Goal: Task Accomplishment & Management: Use online tool/utility

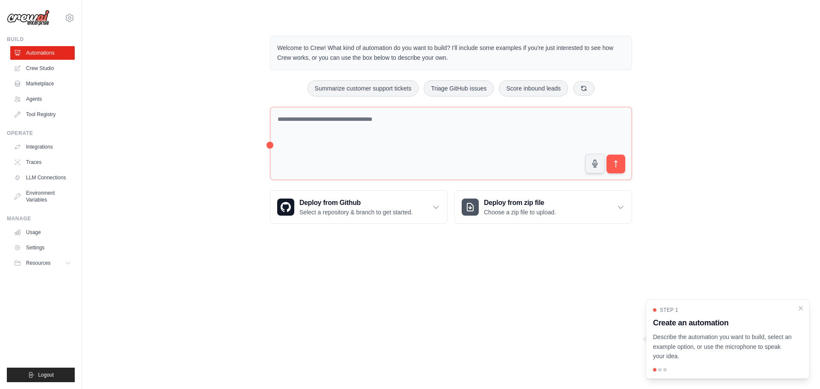
drag, startPoint x: 194, startPoint y: 125, endPoint x: 193, endPoint y: 119, distance: 7.0
click at [193, 119] on div "Welcome to Crew! What kind of automation do you want to build? I'll include som…" at bounding box center [451, 129] width 710 height 215
click at [192, 117] on div "Welcome to Crew! What kind of automation do you want to build? I'll include som…" at bounding box center [451, 129] width 710 height 215
click at [192, 115] on div "Welcome to Crew! What kind of automation do you want to build? I'll include som…" at bounding box center [451, 129] width 710 height 215
click at [190, 110] on div "Welcome to Crew! What kind of automation do you want to build? I'll include som…" at bounding box center [451, 129] width 710 height 215
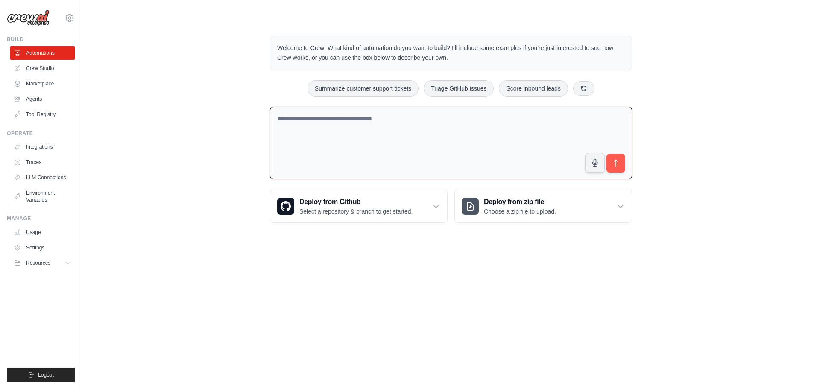
click at [469, 140] on textarea at bounding box center [451, 143] width 362 height 73
paste textarea "**********"
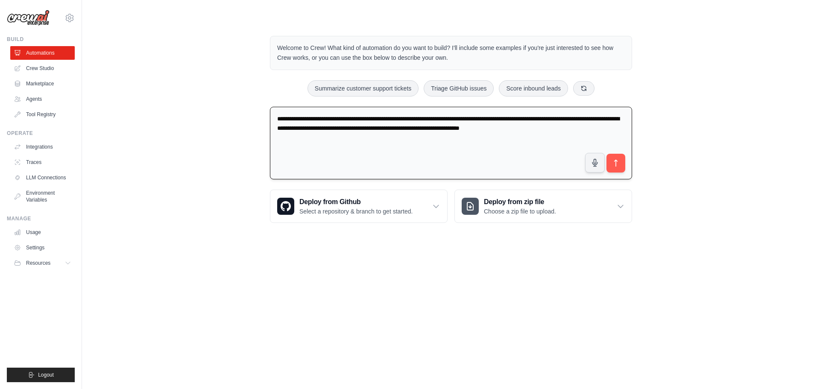
click at [584, 135] on textarea "**********" at bounding box center [451, 143] width 362 height 73
drag, startPoint x: 579, startPoint y: 132, endPoint x: 441, endPoint y: 146, distance: 138.2
click at [441, 146] on textarea "**********" at bounding box center [451, 143] width 362 height 73
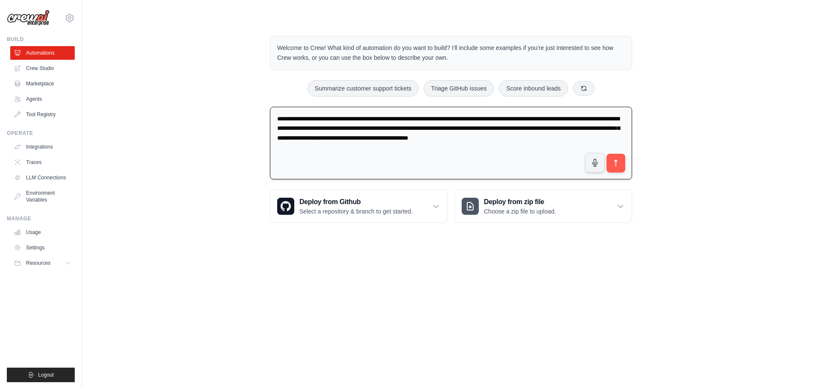
type textarea "**********"
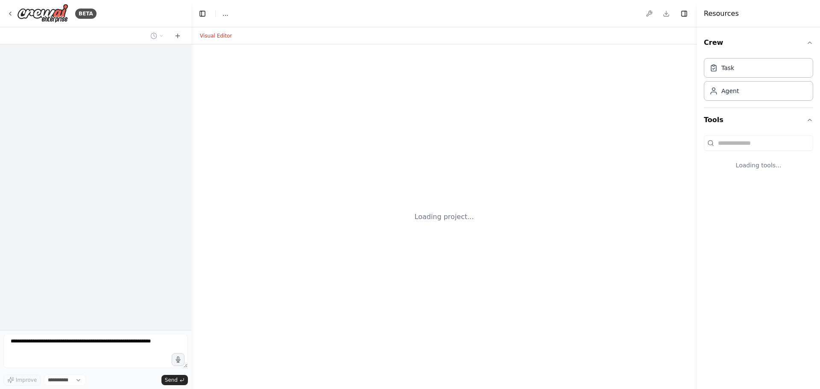
select select "****"
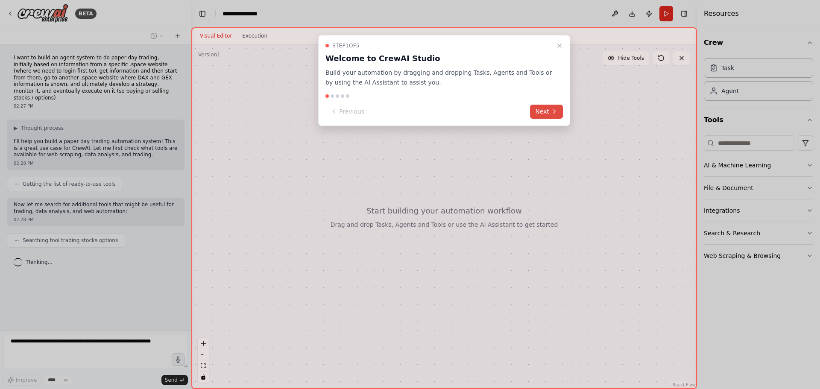
click at [546, 114] on button "Next" at bounding box center [546, 112] width 33 height 14
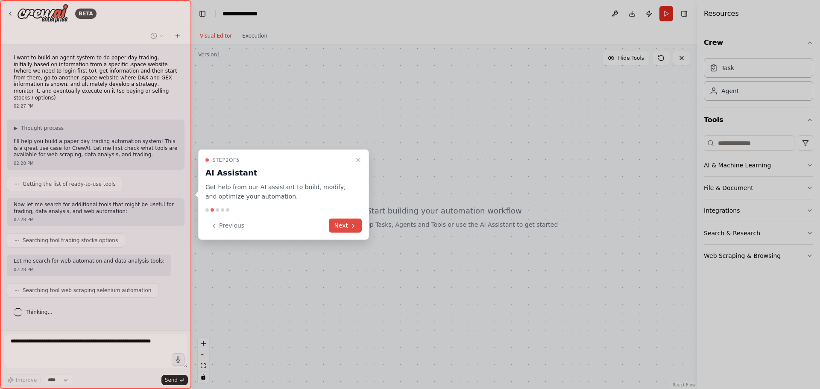
click at [345, 224] on button "Next" at bounding box center [345, 226] width 33 height 14
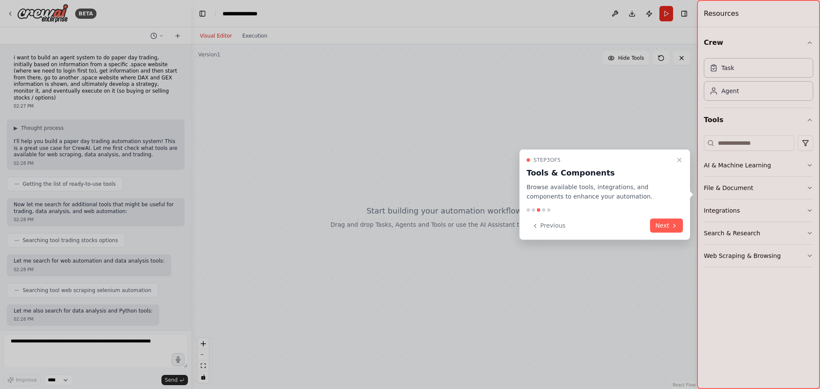
scroll to position [39, 0]
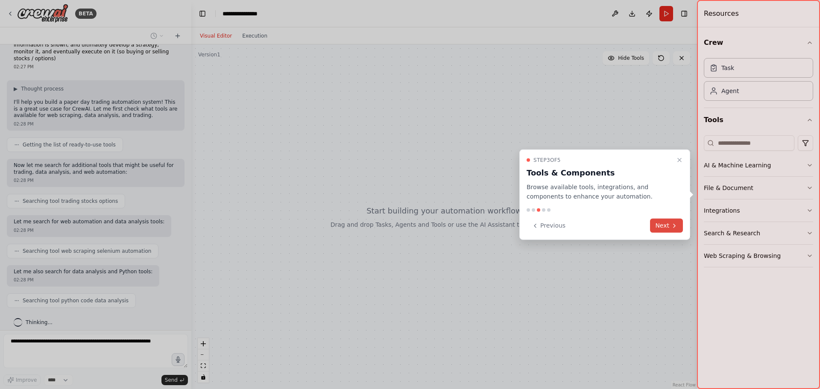
click at [666, 228] on button "Next" at bounding box center [666, 226] width 33 height 14
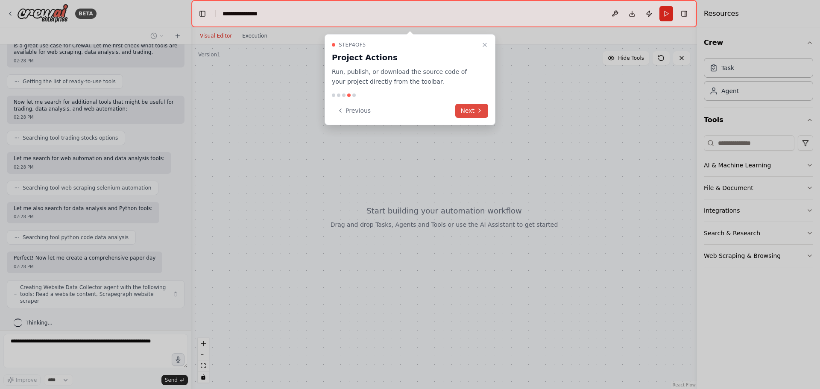
click at [469, 110] on button "Next" at bounding box center [471, 111] width 33 height 14
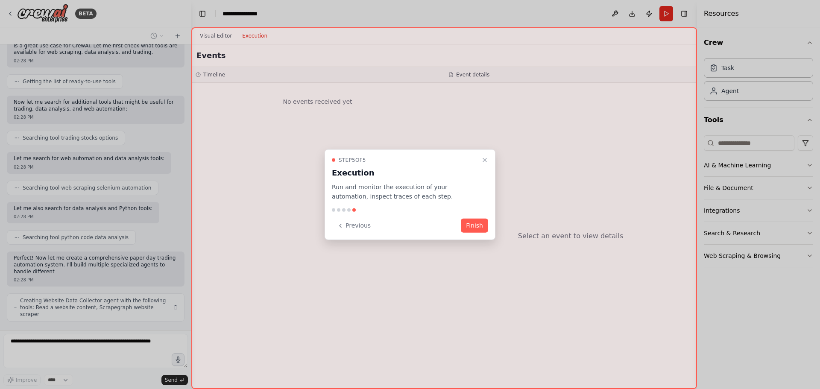
scroll to position [109, 0]
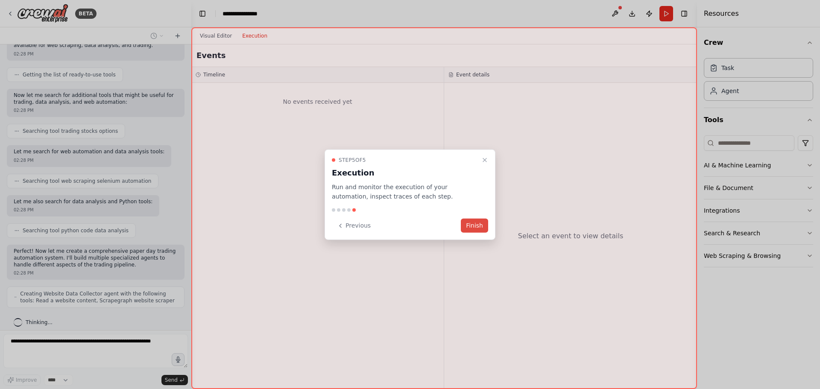
click at [473, 226] on button "Finish" at bounding box center [474, 226] width 27 height 14
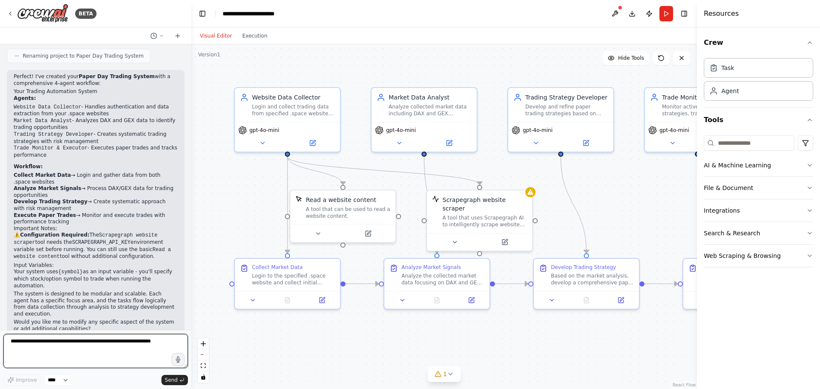
scroll to position [603, 0]
click at [104, 352] on textarea "**********" at bounding box center [95, 351] width 184 height 34
type textarea "**********"
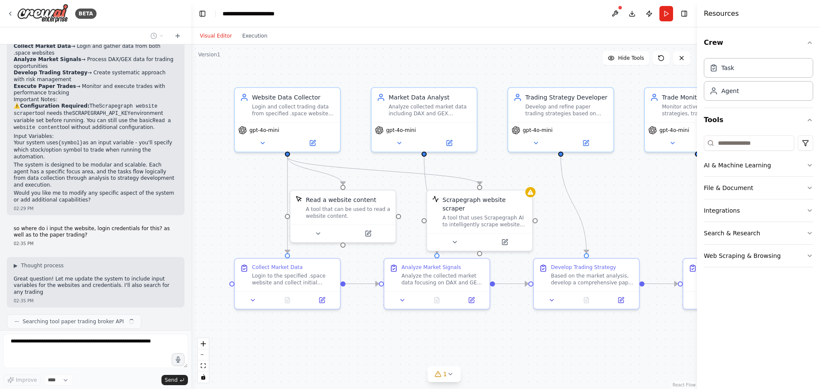
scroll to position [738, 0]
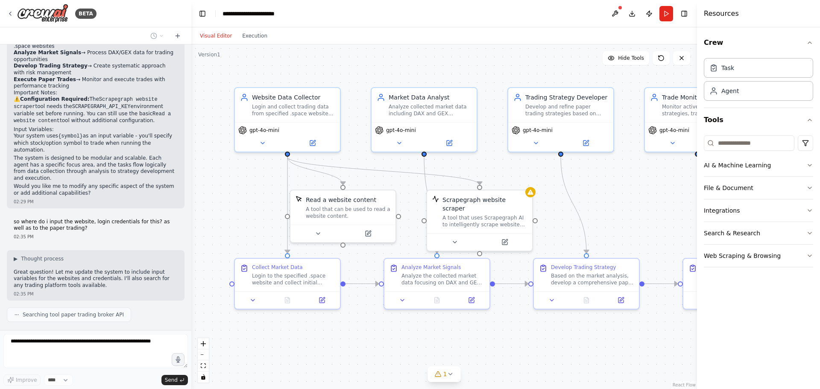
click at [353, 319] on div ".deletable-edge-delete-btn { width: 20px; height: 20px; border: 0px solid #ffff…" at bounding box center [443, 216] width 505 height 344
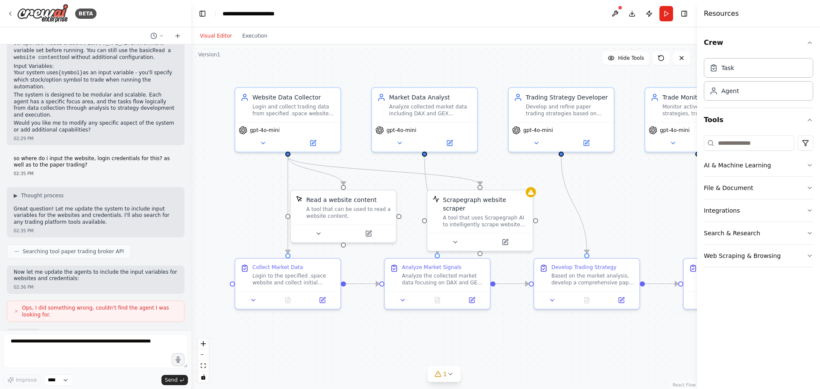
scroll to position [852, 0]
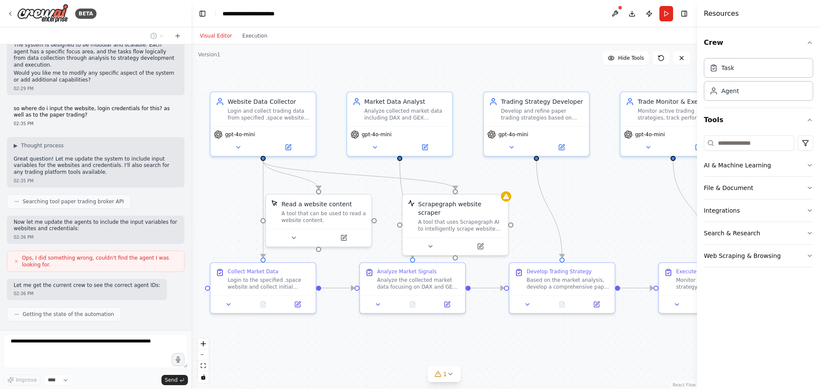
drag, startPoint x: 618, startPoint y: 215, endPoint x: 592, endPoint y: 219, distance: 26.4
click at [592, 219] on div ".deletable-edge-delete-btn { width: 20px; height: 20px; border: 0px solid #ffff…" at bounding box center [443, 216] width 505 height 344
click at [607, 216] on div ".deletable-edge-delete-btn { width: 20px; height: 20px; border: 0px solid #ffff…" at bounding box center [443, 216] width 505 height 344
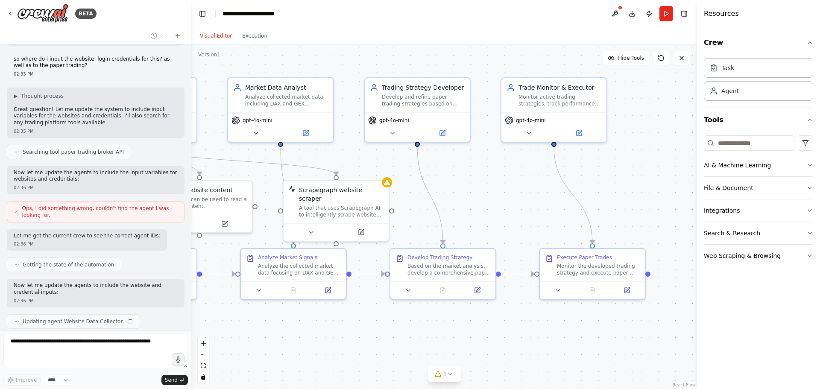
scroll to position [908, 0]
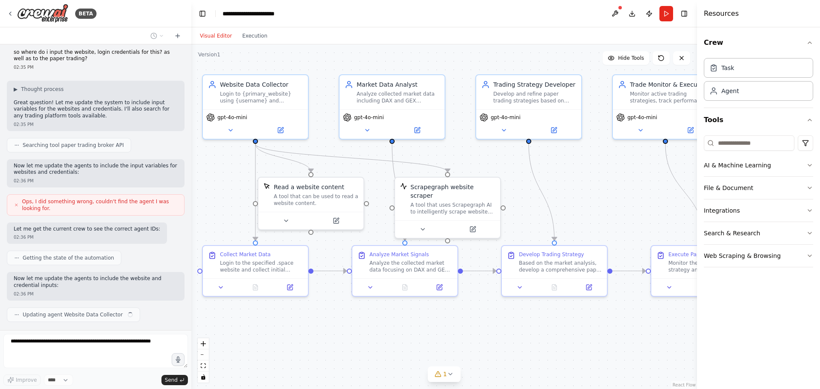
drag, startPoint x: 623, startPoint y: 216, endPoint x: 620, endPoint y: 199, distance: 17.3
click at [620, 199] on div ".deletable-edge-delete-btn { width: 20px; height: 20px; border: 0px solid #ffff…" at bounding box center [443, 216] width 505 height 344
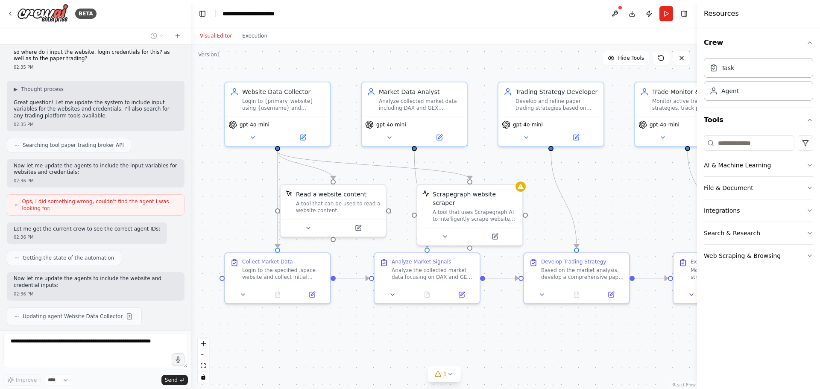
drag, startPoint x: 550, startPoint y: 189, endPoint x: 569, endPoint y: 199, distance: 21.4
click at [569, 199] on div ".deletable-edge-delete-btn { width: 20px; height: 20px; border: 0px solid #ffff…" at bounding box center [443, 216] width 505 height 344
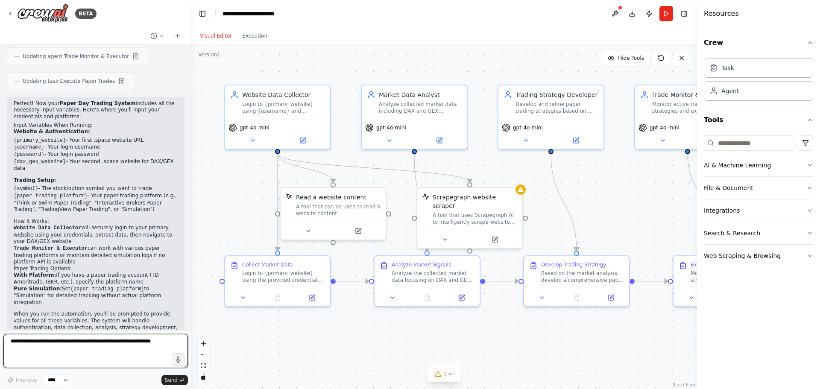
scroll to position [1259, 0]
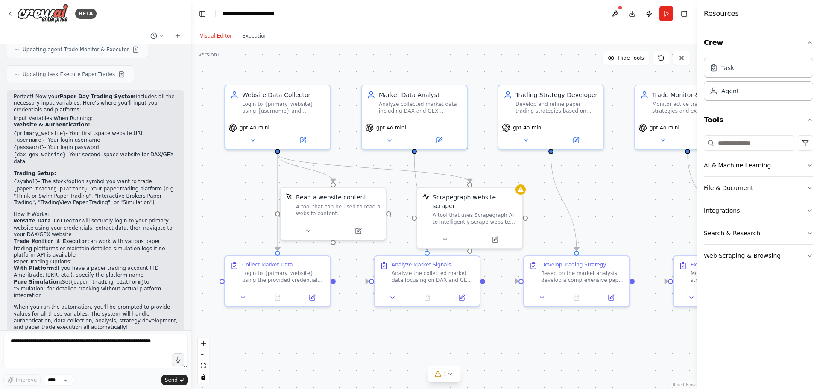
click at [249, 198] on div ".deletable-edge-delete-btn { width: 20px; height: 20px; border: 0px solid #ffff…" at bounding box center [443, 216] width 505 height 344
click at [666, 12] on button "Run" at bounding box center [666, 13] width 14 height 15
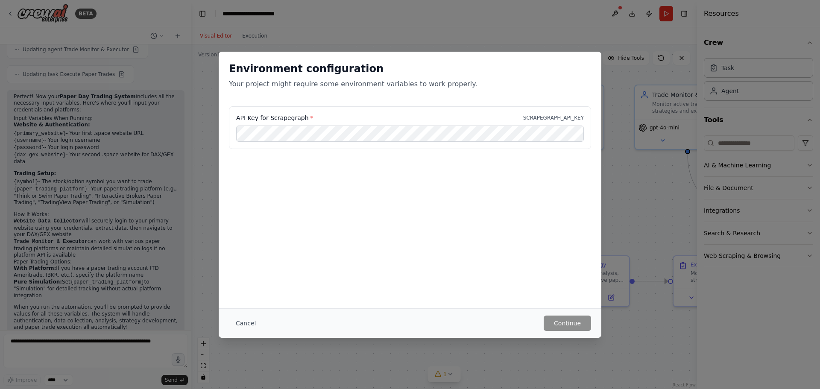
click at [286, 118] on label "API Key for Scrapegraph *" at bounding box center [274, 118] width 77 height 9
copy label "Scrapegraph"
click at [312, 194] on div "Environment configuration Your project might require some environment variables…" at bounding box center [410, 180] width 382 height 257
drag, startPoint x: 225, startPoint y: 319, endPoint x: 237, endPoint y: 319, distance: 12.4
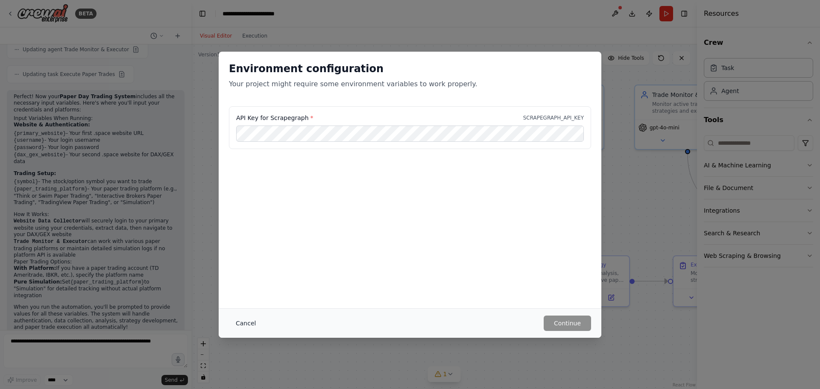
click at [226, 319] on div "Cancel Continue" at bounding box center [410, 322] width 382 height 29
click at [238, 319] on button "Cancel" at bounding box center [246, 322] width 34 height 15
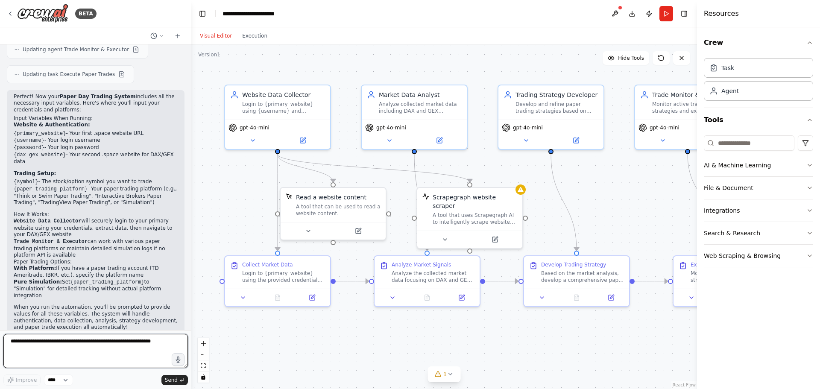
click at [112, 343] on textarea at bounding box center [95, 351] width 184 height 34
type textarea "**********"
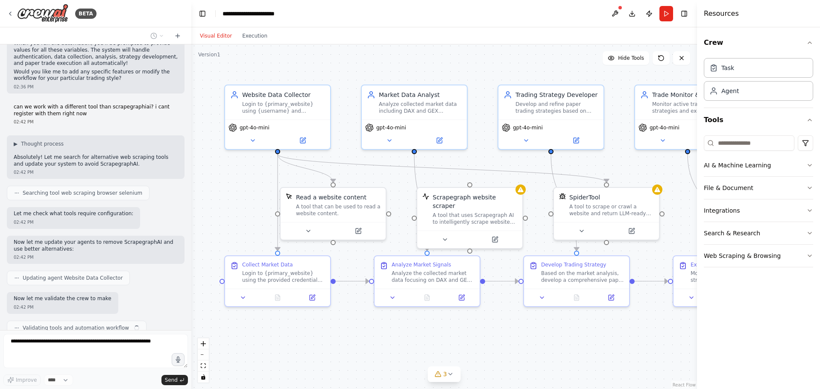
scroll to position [1529, 0]
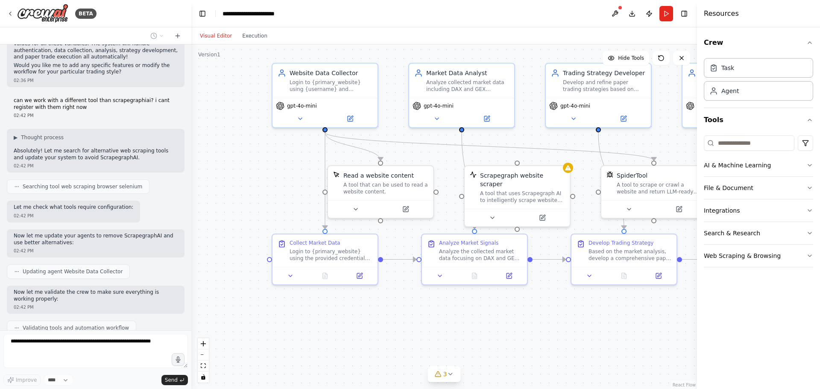
drag, startPoint x: 636, startPoint y: 339, endPoint x: 684, endPoint y: 317, distance: 52.1
click at [684, 317] on div ".deletable-edge-delete-btn { width: 20px; height: 20px; border: 0px solid #ffff…" at bounding box center [443, 216] width 505 height 344
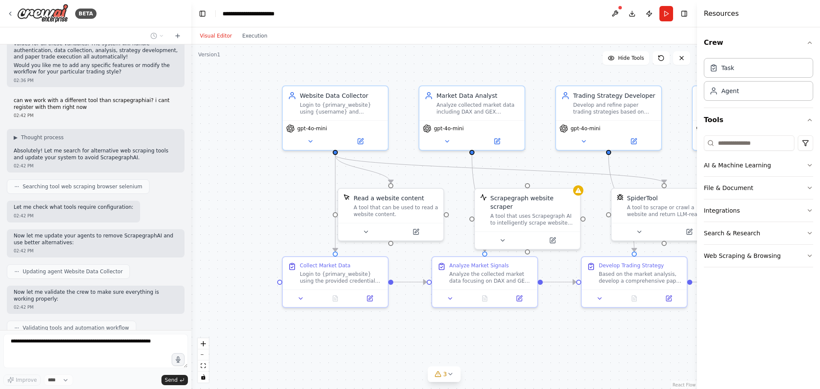
drag, startPoint x: 573, startPoint y: 323, endPoint x: 584, endPoint y: 344, distance: 23.5
click at [584, 344] on div ".deletable-edge-delete-btn { width: 20px; height: 20px; border: 0px solid #ffff…" at bounding box center [443, 216] width 505 height 344
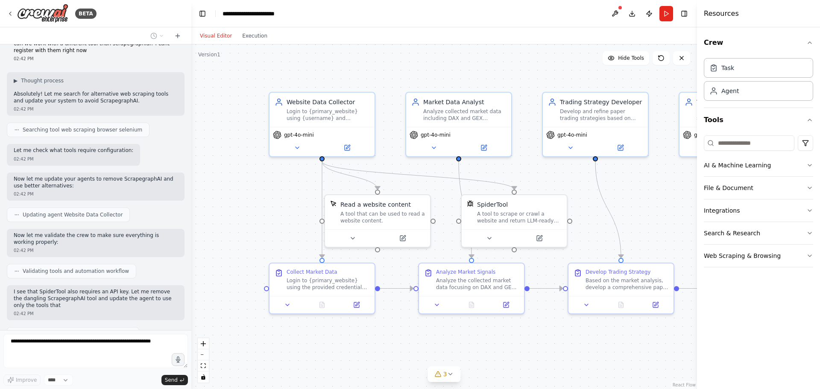
drag, startPoint x: 571, startPoint y: 343, endPoint x: 558, endPoint y: 349, distance: 14.0
click at [558, 349] on div ".deletable-edge-delete-btn { width: 20px; height: 20px; border: 0px solid #ffff…" at bounding box center [443, 216] width 505 height 344
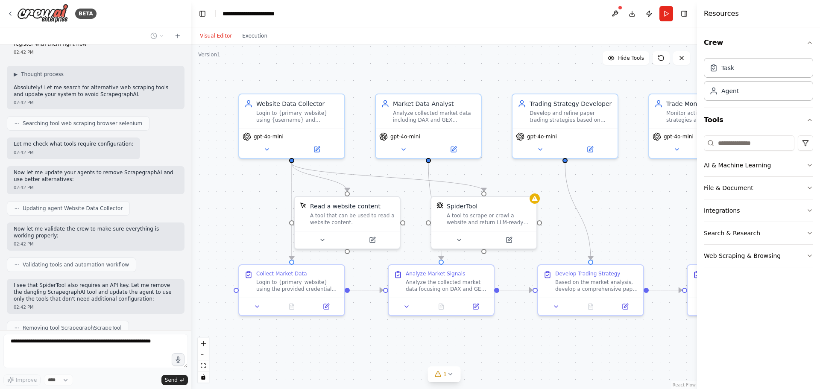
drag, startPoint x: 557, startPoint y: 349, endPoint x: 511, endPoint y: 353, distance: 46.7
click at [511, 353] on div ".deletable-edge-delete-btn { width: 20px; height: 20px; border: 0px solid #ffff…" at bounding box center [443, 216] width 505 height 344
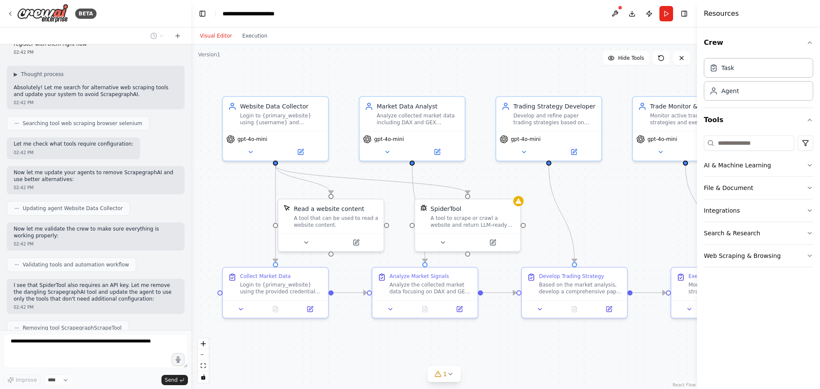
scroll to position [1614, 0]
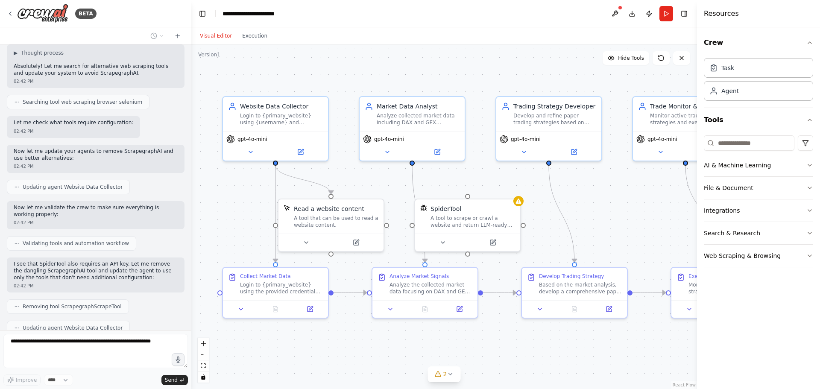
click at [505, 350] on div ".deletable-edge-delete-btn { width: 20px; height: 20px; border: 0px solid #ffff…" at bounding box center [443, 216] width 505 height 344
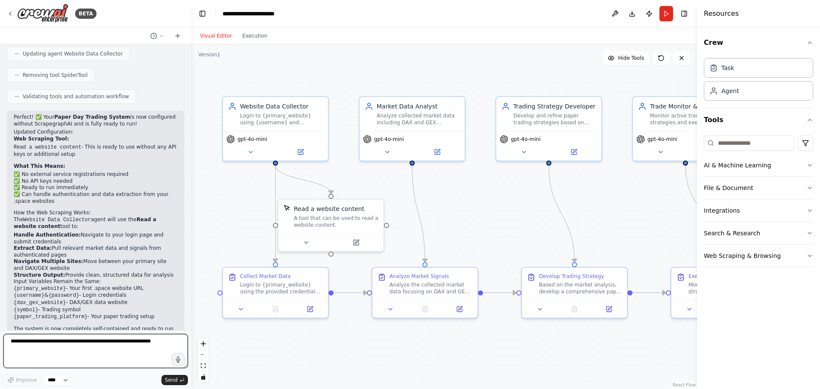
scroll to position [1903, 0]
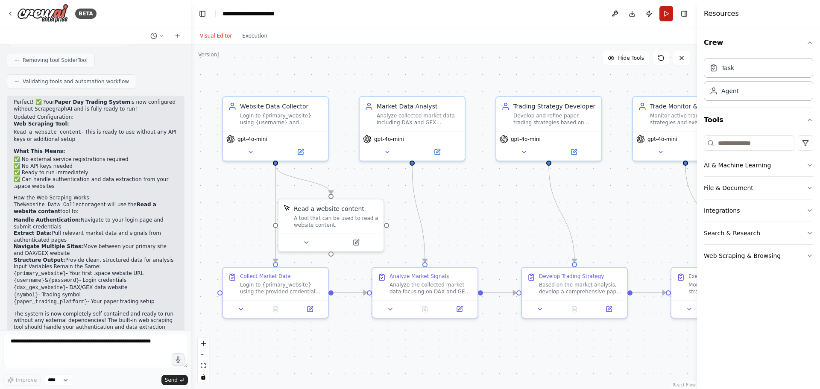
click at [666, 12] on button "Run" at bounding box center [666, 13] width 14 height 15
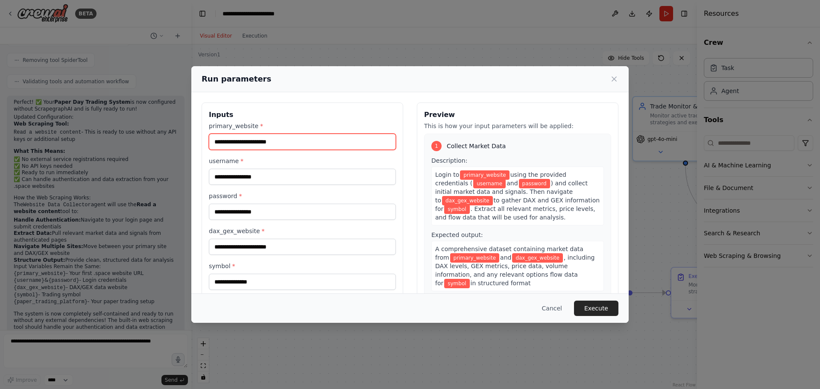
click at [303, 148] on input "primary_website *" at bounding box center [302, 142] width 187 height 16
paste input "**********"
type input "**********"
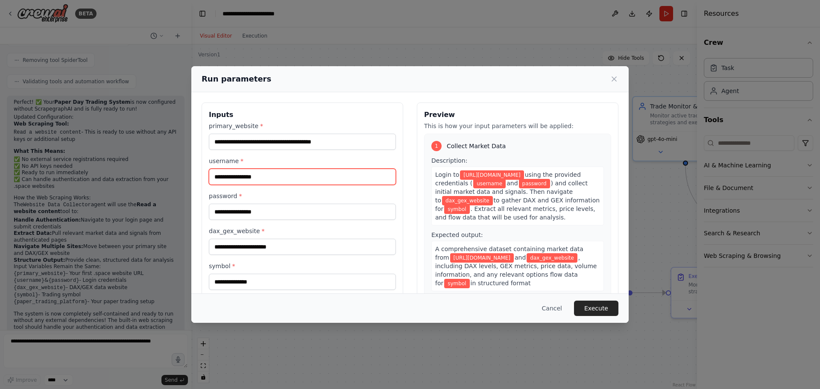
click at [296, 174] on input "username *" at bounding box center [302, 177] width 187 height 16
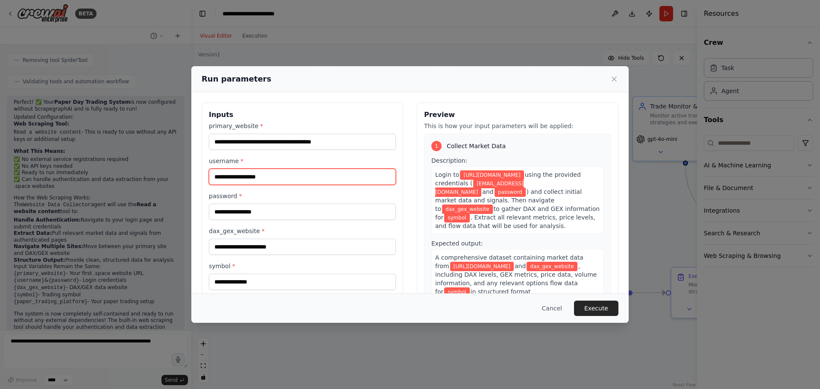
type input "**********"
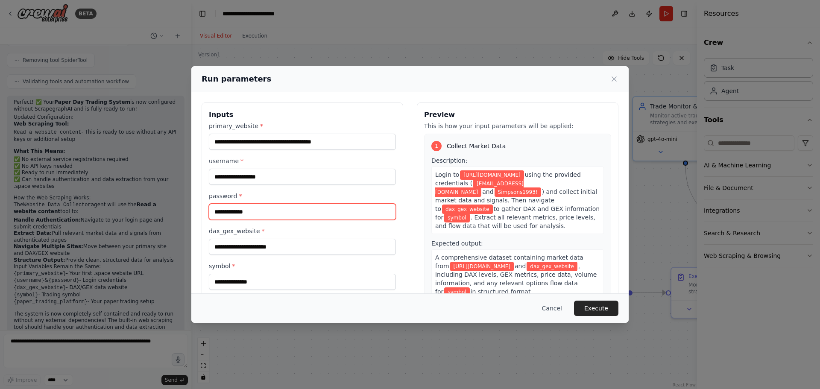
type input "**********"
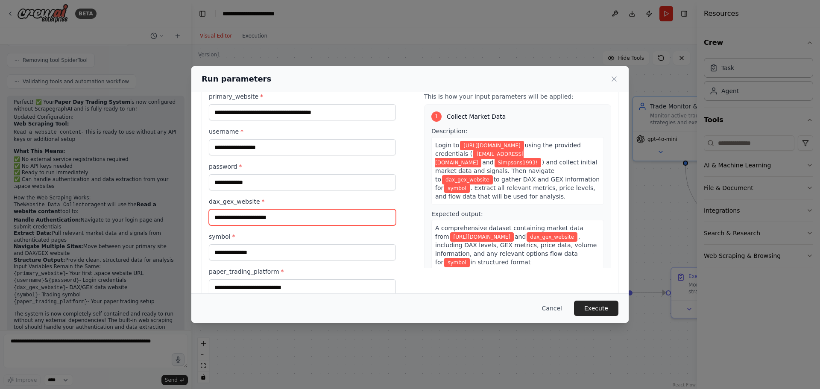
scroll to position [43, 0]
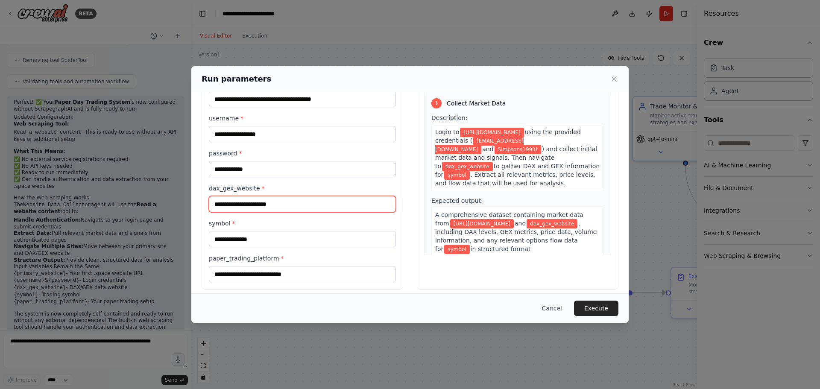
paste input "**********"
type input "**********"
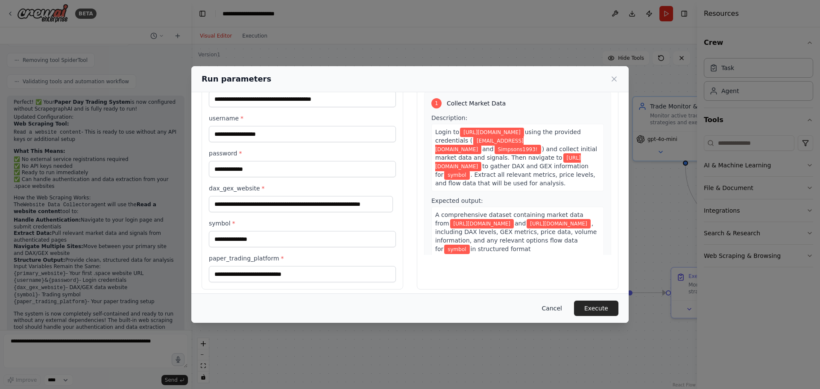
scroll to position [0, 0]
click at [560, 308] on button "Cancel" at bounding box center [552, 308] width 34 height 15
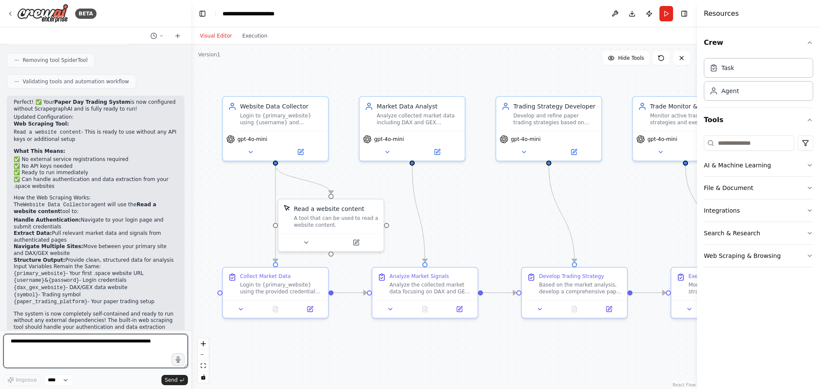
click at [86, 350] on textarea at bounding box center [95, 351] width 184 height 34
type textarea "**********"
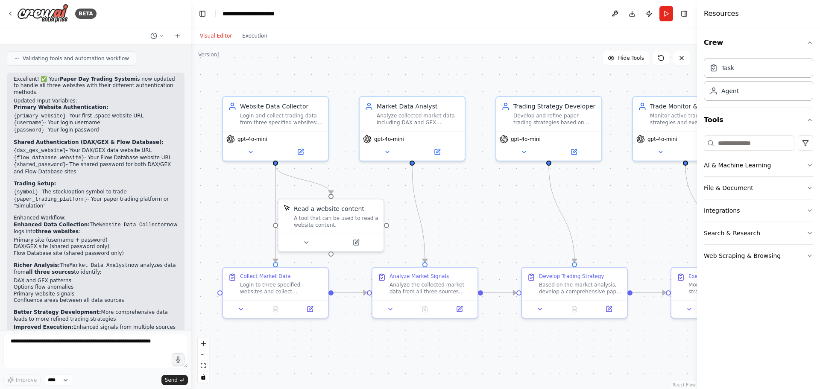
scroll to position [2404, 0]
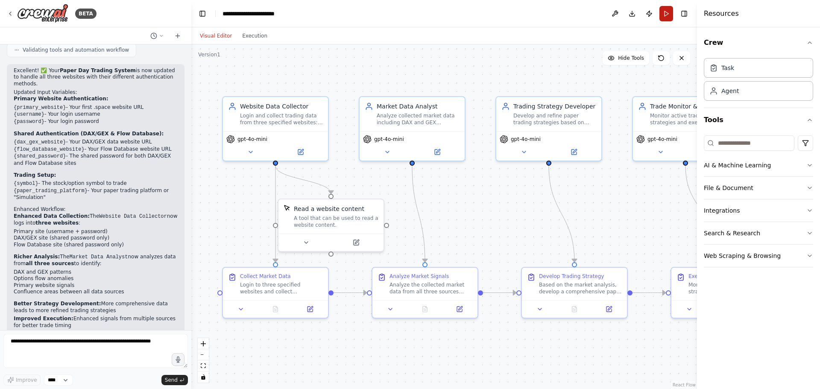
click at [665, 15] on button "Run" at bounding box center [666, 13] width 14 height 15
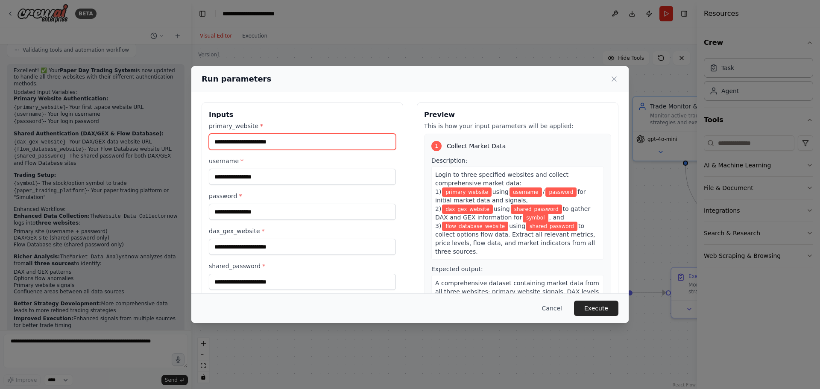
click at [307, 147] on input "primary_website *" at bounding box center [302, 142] width 187 height 16
paste input "**********"
type input "**********"
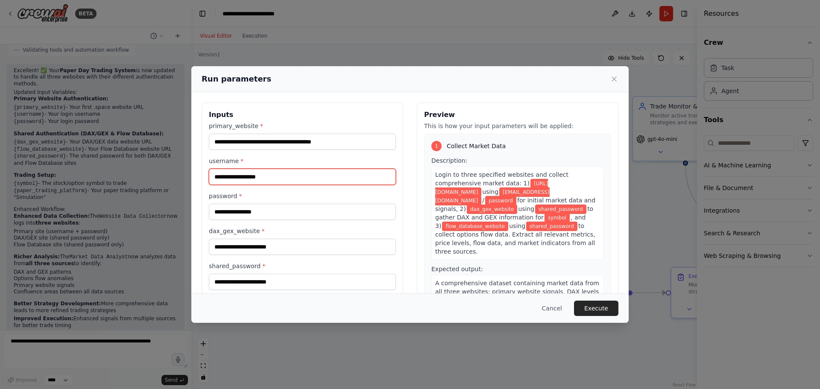
type input "**********"
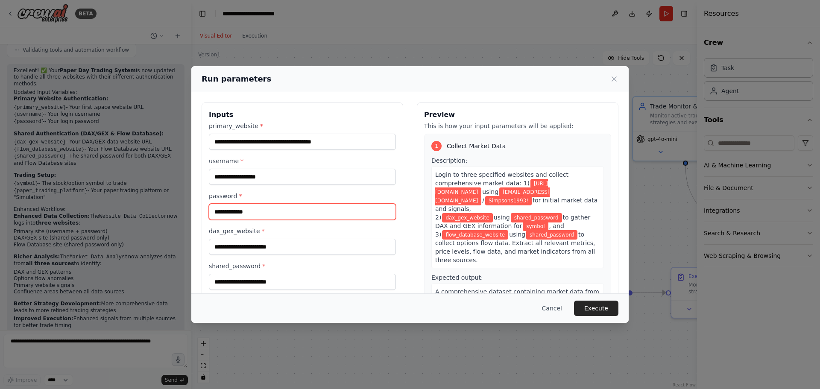
type input "**********"
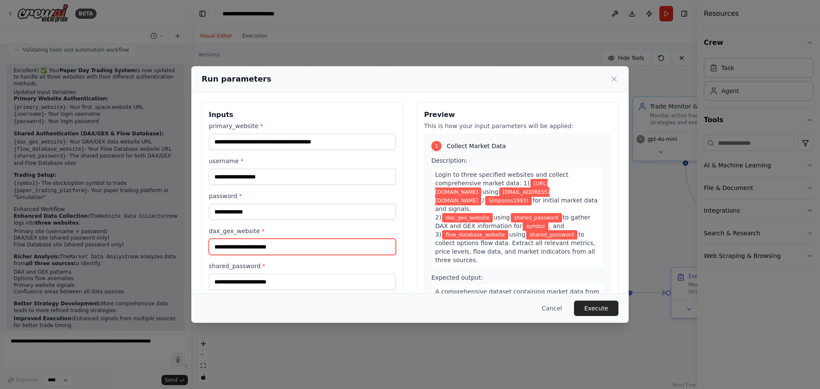
paste input "**********"
type input "**********"
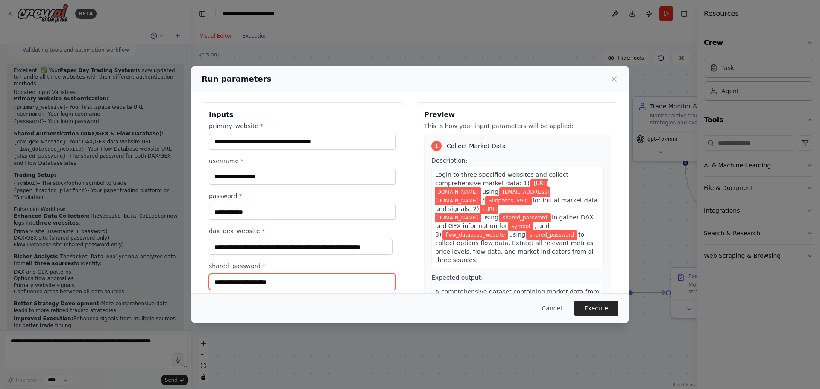
click at [288, 281] on input "shared_password *" at bounding box center [302, 282] width 187 height 16
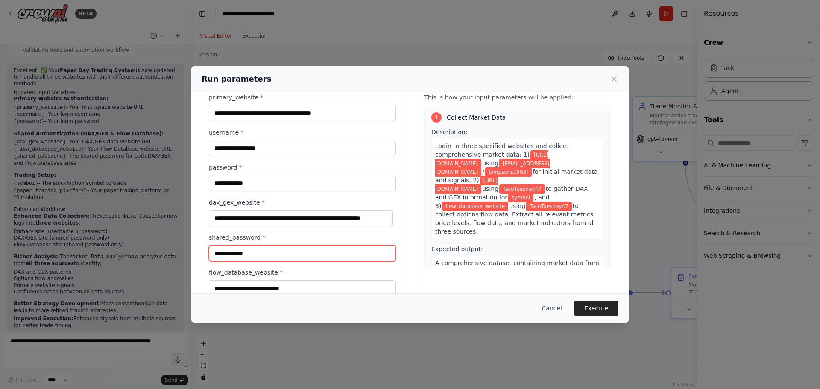
scroll to position [43, 0]
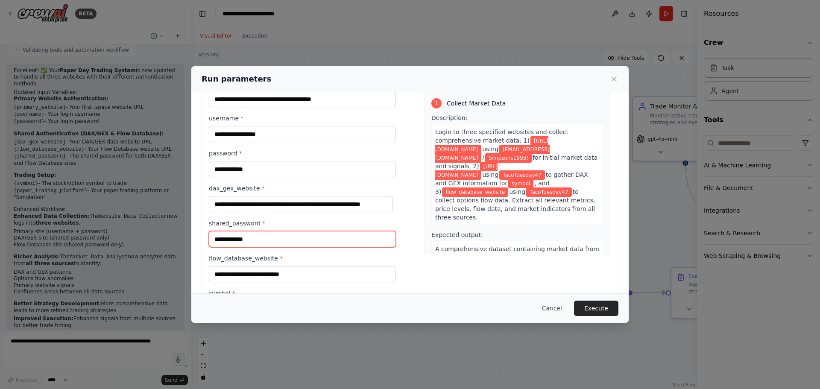
type input "**********"
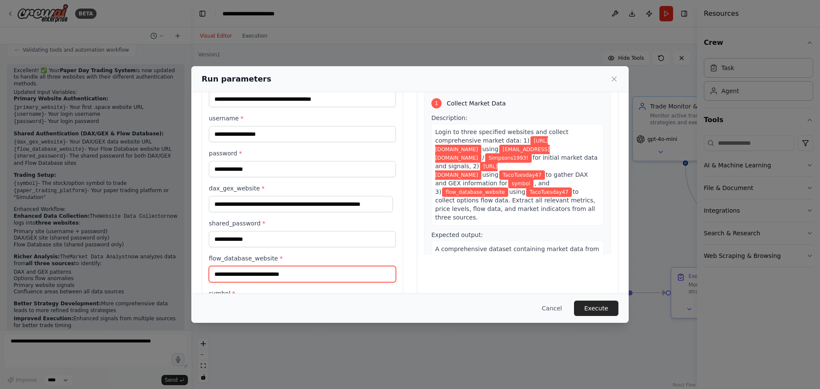
click at [309, 277] on input "flow_database_website *" at bounding box center [302, 274] width 187 height 16
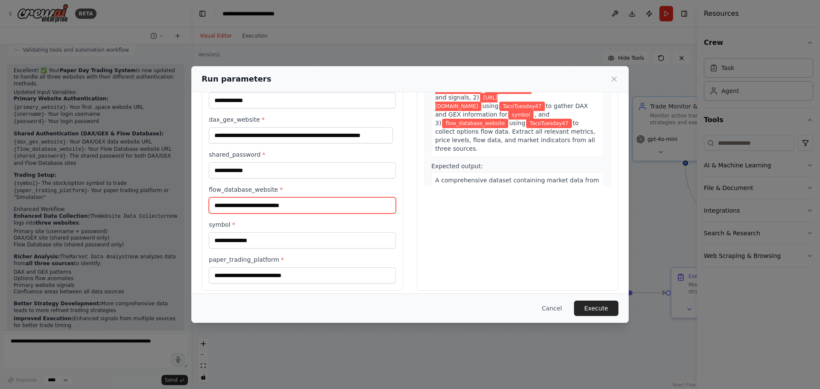
scroll to position [119, 0]
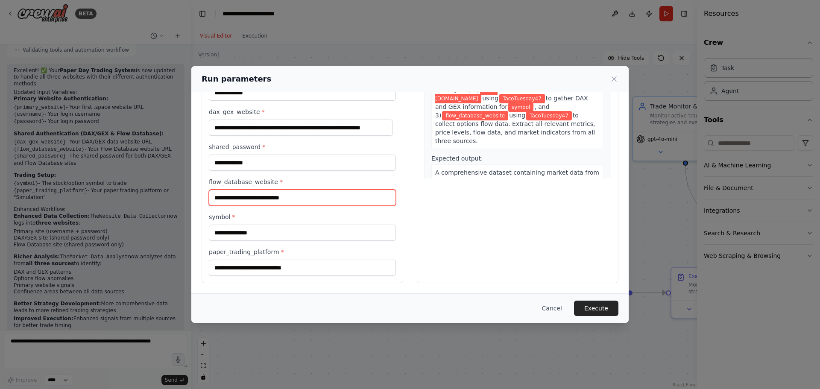
paste input "**********"
type input "**********"
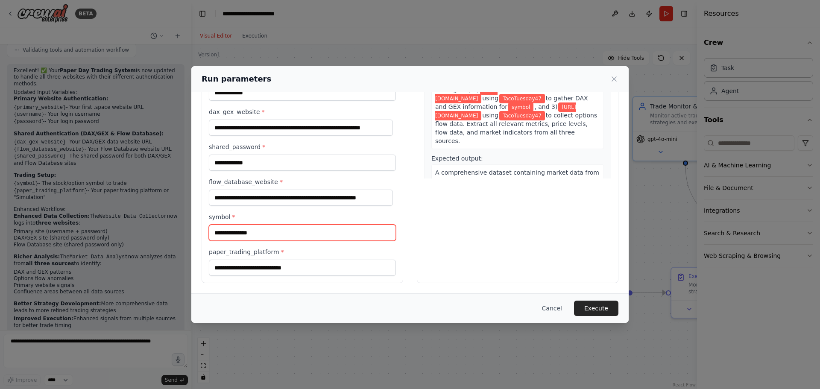
click at [287, 234] on input "symbol *" at bounding box center [302, 233] width 187 height 16
type input "****"
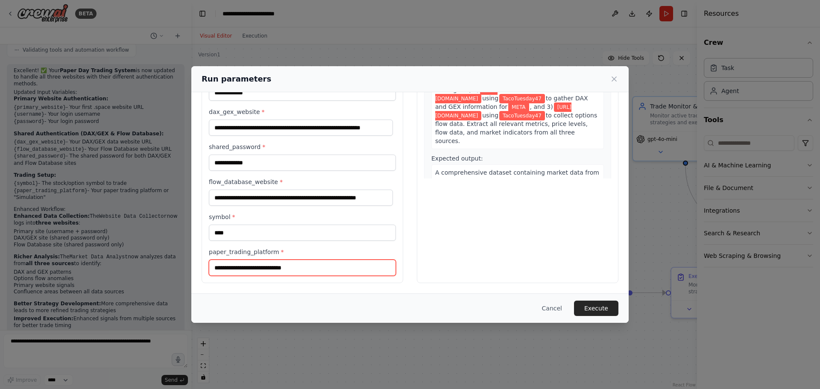
paste input "**********"
type input "**********"
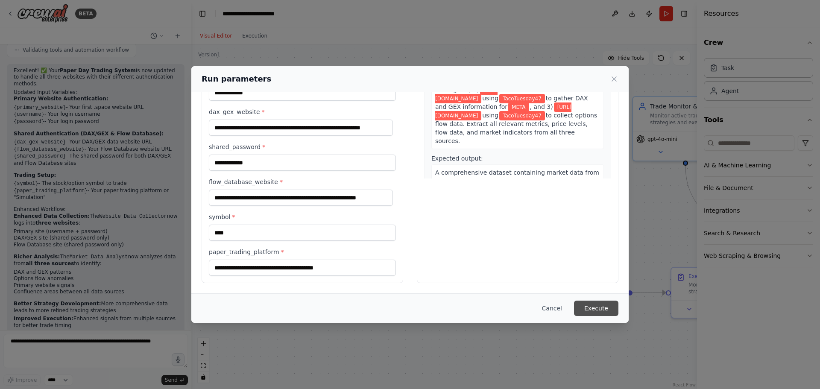
click at [616, 307] on button "Execute" at bounding box center [596, 308] width 44 height 15
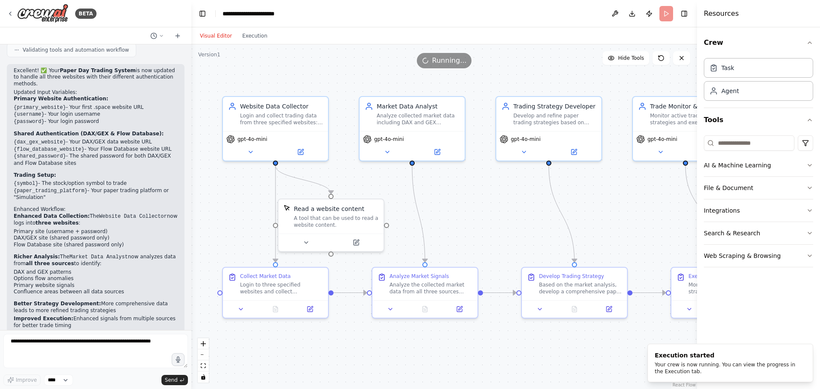
click at [478, 193] on div ".deletable-edge-delete-btn { width: 20px; height: 20px; border: 0px solid #ffff…" at bounding box center [443, 216] width 505 height 344
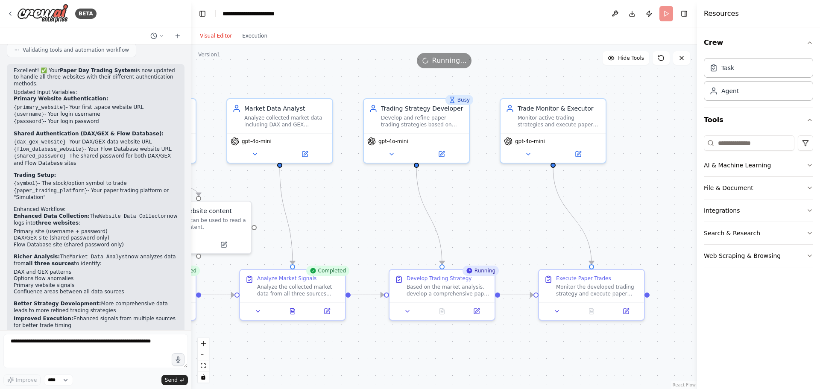
drag, startPoint x: 528, startPoint y: 215, endPoint x: 394, endPoint y: 213, distance: 133.6
click at [393, 217] on div ".deletable-edge-delete-btn { width: 20px; height: 20px; border: 0px solid #ffff…" at bounding box center [443, 216] width 505 height 344
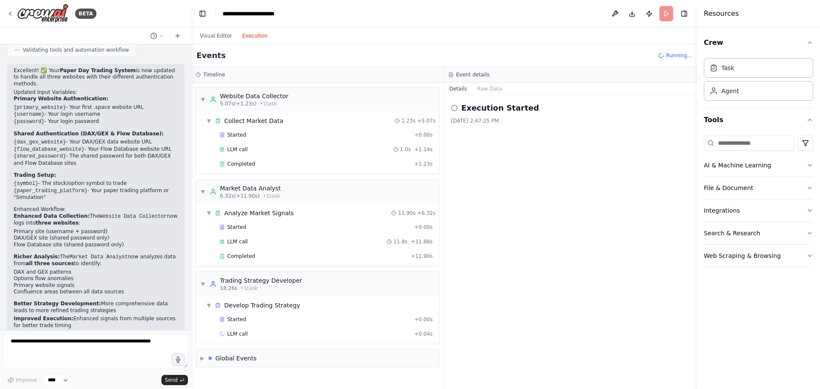
click at [255, 35] on button "Execution" at bounding box center [254, 36] width 35 height 10
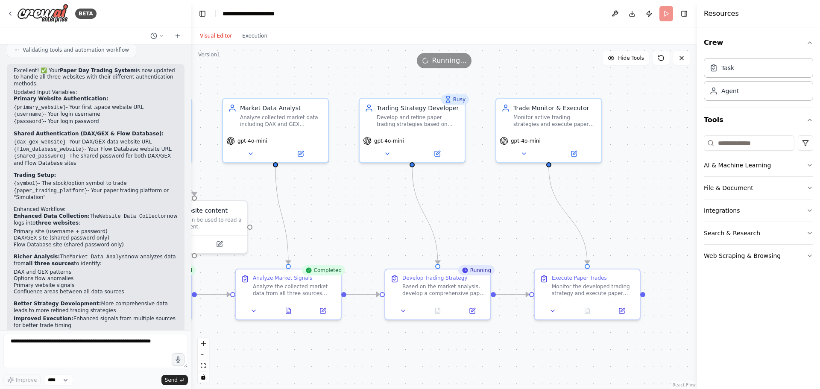
click at [214, 36] on button "Visual Editor" at bounding box center [216, 36] width 42 height 10
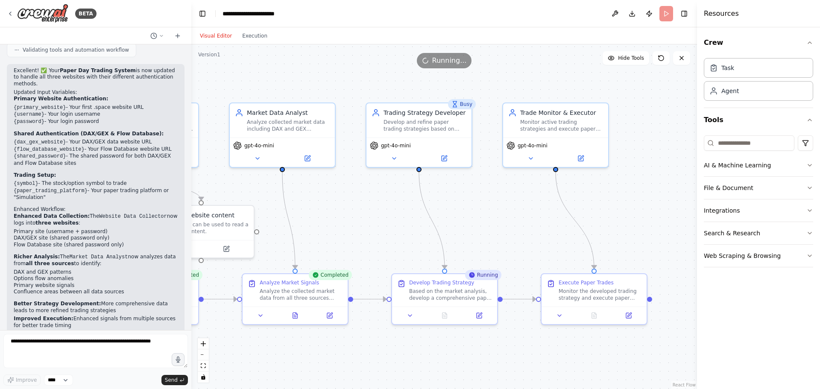
click at [486, 242] on div ".deletable-edge-delete-btn { width: 20px; height: 20px; border: 0px solid #ffff…" at bounding box center [443, 216] width 505 height 344
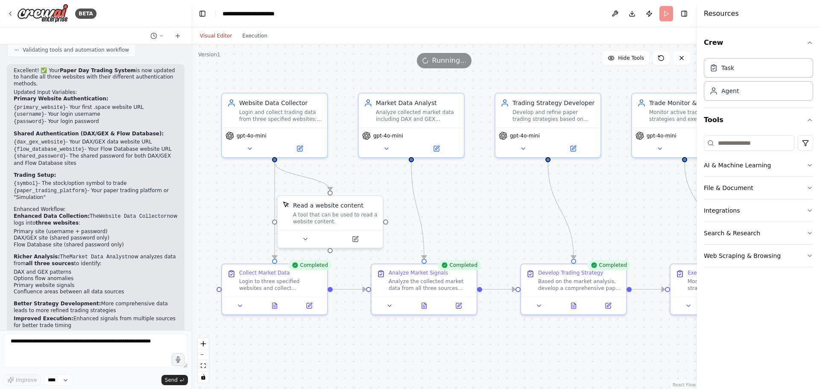
drag, startPoint x: 523, startPoint y: 231, endPoint x: 679, endPoint y: 220, distance: 156.2
click at [679, 220] on div ".deletable-edge-delete-btn { width: 20px; height: 20px; border: 0px solid #ffff…" at bounding box center [443, 216] width 505 height 344
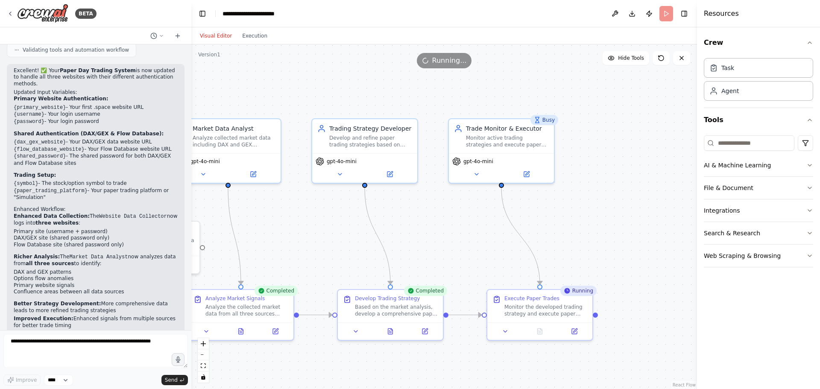
drag, startPoint x: 550, startPoint y: 237, endPoint x: 353, endPoint y: 258, distance: 197.4
click at [353, 258] on div ".deletable-edge-delete-btn { width: 20px; height: 20px; border: 0px solid #ffff…" at bounding box center [443, 216] width 505 height 344
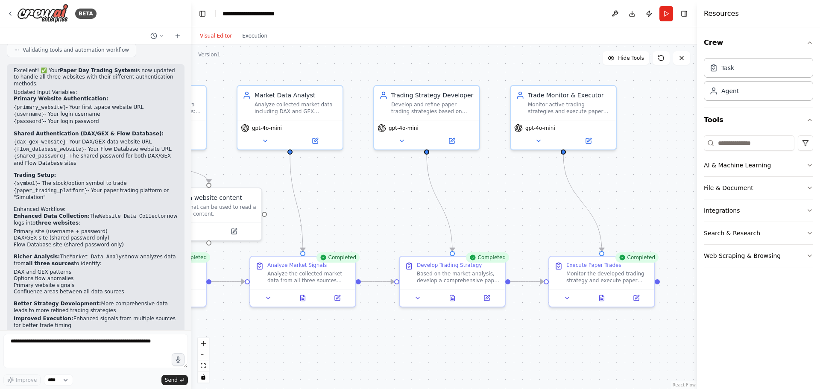
drag, startPoint x: 468, startPoint y: 264, endPoint x: 530, endPoint y: 231, distance: 70.1
click at [530, 231] on div ".deletable-edge-delete-btn { width: 20px; height: 20px; border: 0px solid #ffff…" at bounding box center [443, 216] width 505 height 344
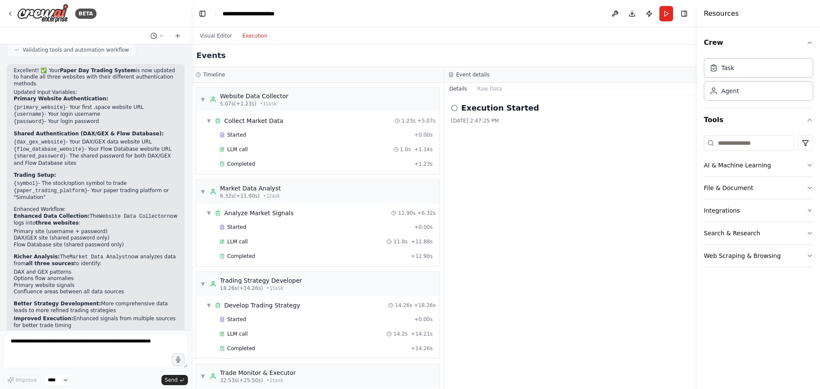
click at [252, 37] on button "Execution" at bounding box center [254, 36] width 35 height 10
click at [481, 90] on button "Raw Data" at bounding box center [489, 89] width 35 height 12
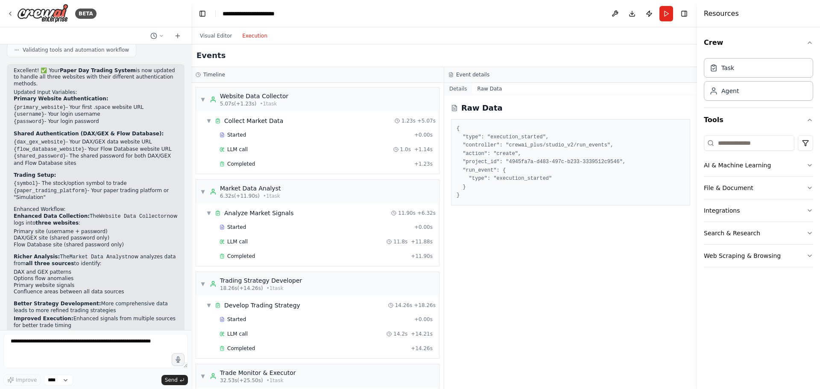
click at [462, 90] on button "Details" at bounding box center [458, 89] width 28 height 12
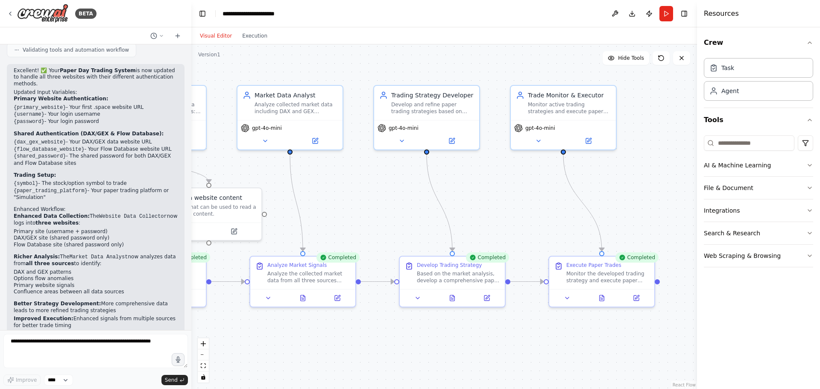
click at [220, 36] on button "Visual Editor" at bounding box center [216, 36] width 42 height 10
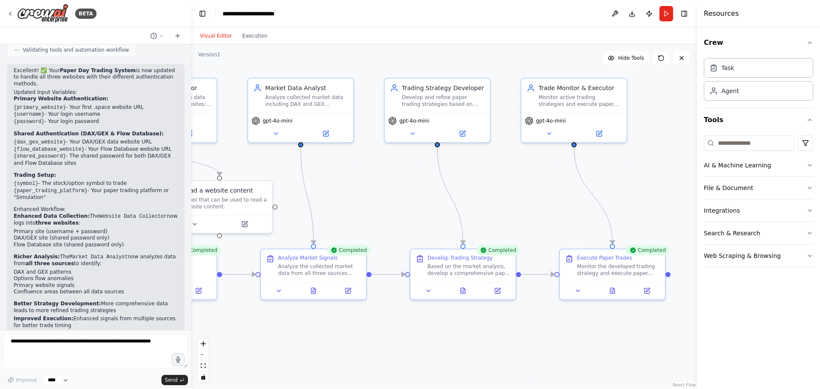
drag, startPoint x: 681, startPoint y: 125, endPoint x: 692, endPoint y: 118, distance: 12.9
click at [692, 118] on div ".deletable-edge-delete-btn { width: 20px; height: 20px; border: 0px solid #ffff…" at bounding box center [443, 216] width 505 height 344
click at [641, 265] on div "Monitor the developed trading strategy and execute paper trades for {symbol} us…" at bounding box center [618, 268] width 83 height 14
click at [642, 255] on div "Completed" at bounding box center [647, 250] width 43 height 10
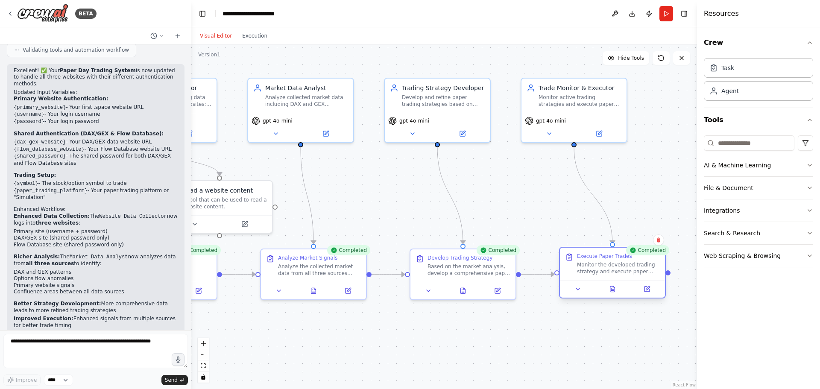
click at [625, 263] on div "Monitor the developed trading strategy and execute paper trades for {symbol} us…" at bounding box center [618, 268] width 83 height 14
click at [616, 292] on button at bounding box center [616, 289] width 36 height 10
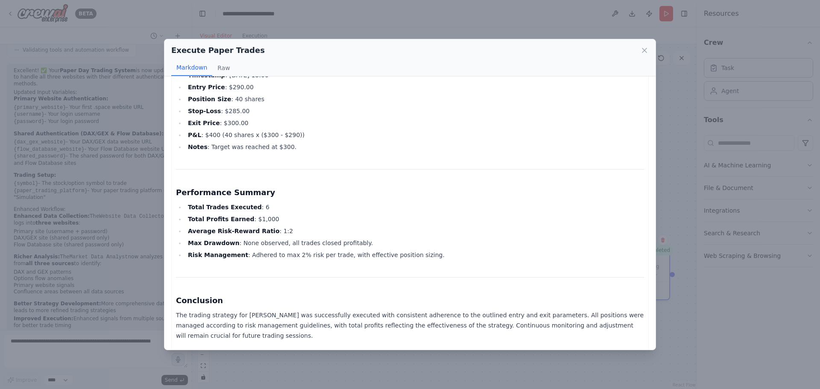
scroll to position [931, 0]
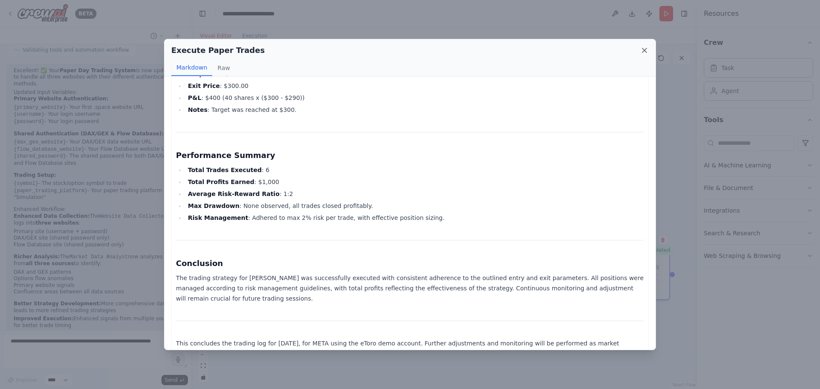
click at [643, 50] on icon at bounding box center [644, 50] width 9 height 9
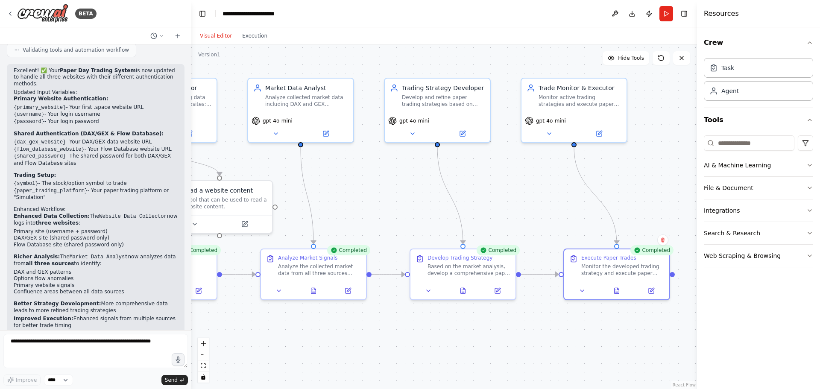
click at [517, 180] on div ".deletable-edge-delete-btn { width: 20px; height: 20px; border: 0px solid #ffff…" at bounding box center [443, 216] width 505 height 344
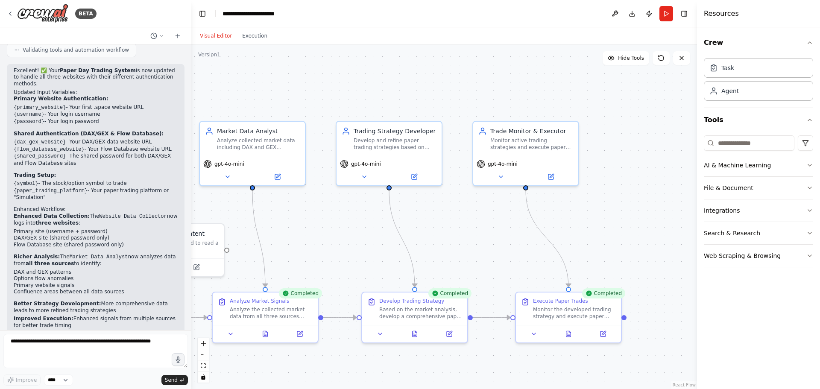
drag, startPoint x: 470, startPoint y: 218, endPoint x: 464, endPoint y: 224, distance: 8.5
click at [464, 224] on div ".deletable-edge-delete-btn { width: 20px; height: 20px; border: 0px solid #ffff…" at bounding box center [443, 216] width 505 height 344
click at [107, 336] on textarea at bounding box center [95, 351] width 184 height 34
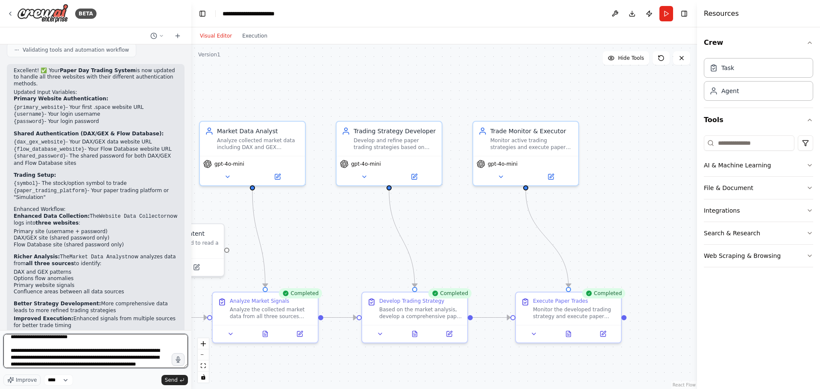
scroll to position [32, 0]
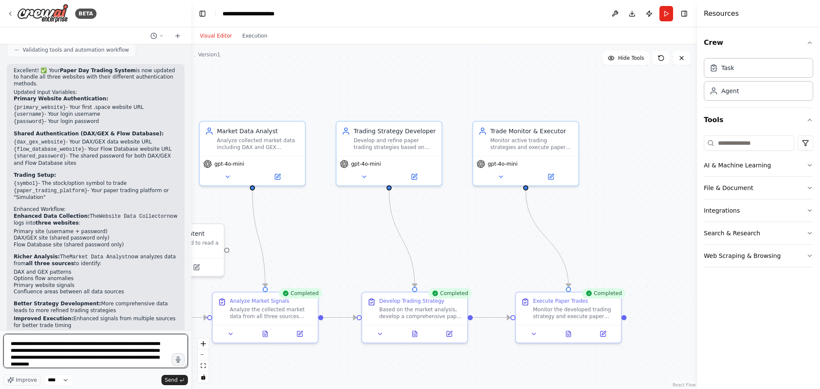
type textarea "**********"
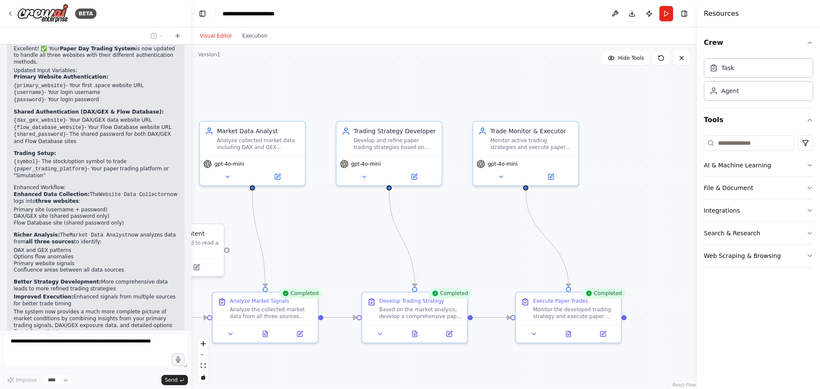
scroll to position [2503, 0]
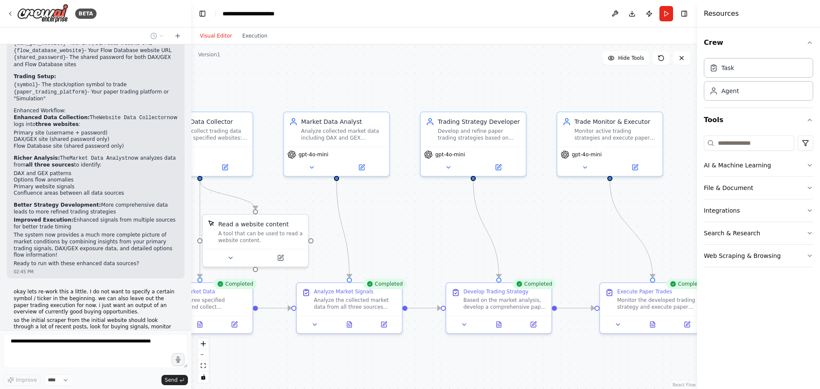
drag, startPoint x: 406, startPoint y: 224, endPoint x: 517, endPoint y: 214, distance: 110.5
click at [517, 214] on div ".deletable-edge-delete-btn { width: 20px; height: 20px; border: 0px solid #ffff…" at bounding box center [443, 216] width 505 height 344
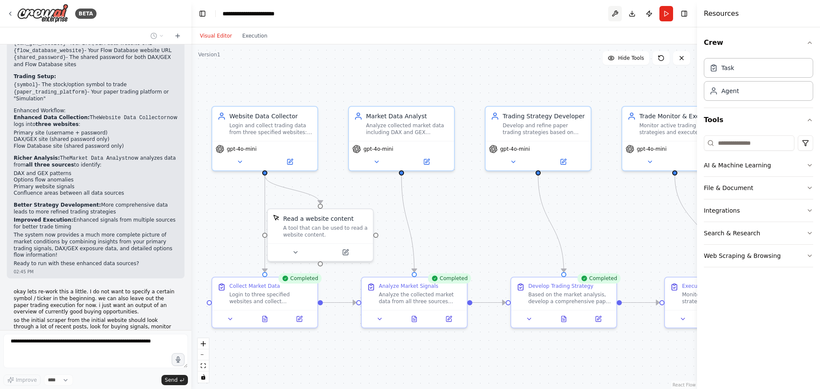
click at [618, 15] on button at bounding box center [615, 13] width 14 height 15
click at [575, 46] on div ".deletable-edge-delete-btn { width: 20px; height: 20px; border: 0px solid #ffff…" at bounding box center [443, 216] width 505 height 344
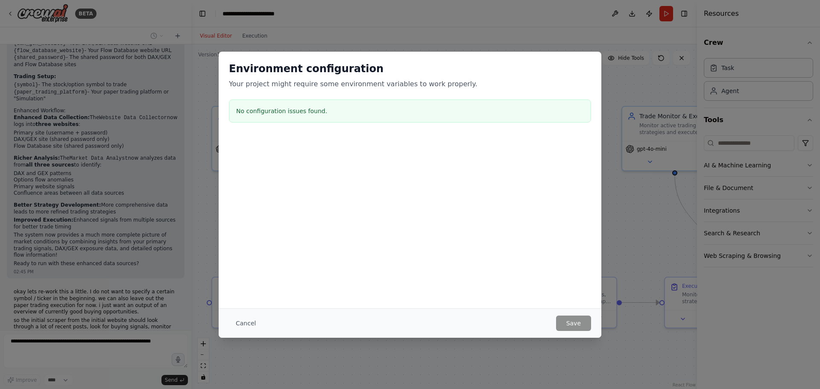
click at [549, 81] on p "Your project might require some environment variables to work properly." at bounding box center [410, 84] width 362 height 10
click at [240, 321] on button "Cancel" at bounding box center [246, 322] width 34 height 15
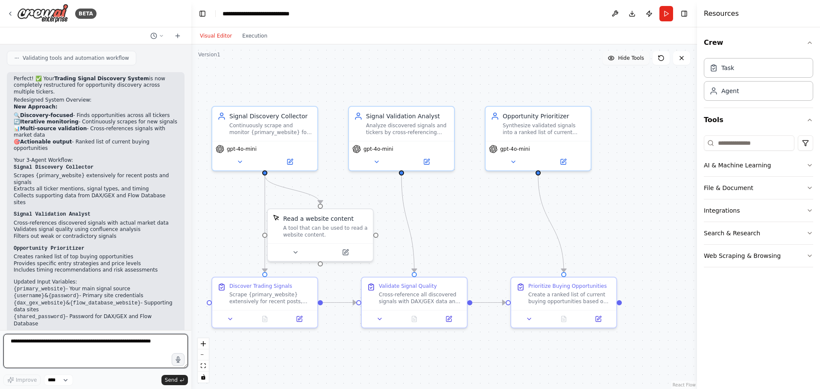
scroll to position [3097, 0]
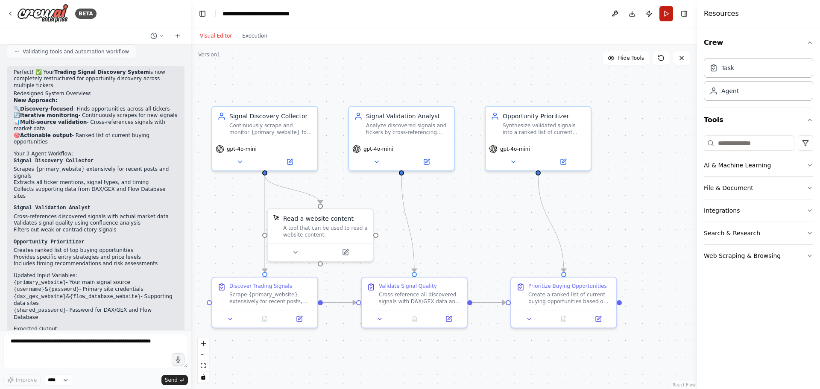
click at [663, 10] on button "Run" at bounding box center [666, 13] width 14 height 15
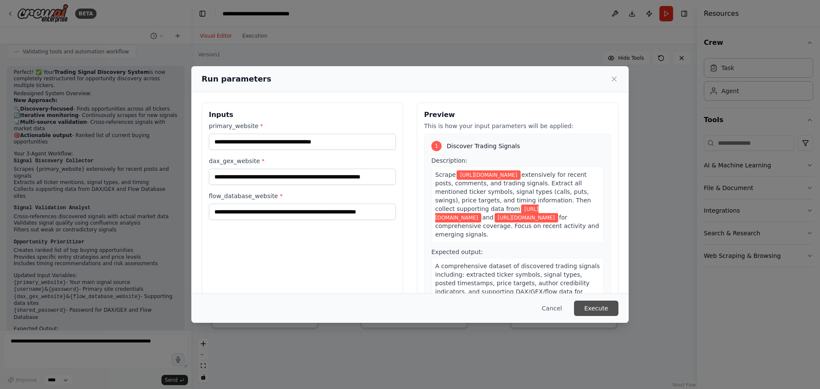
click at [607, 310] on button "Execute" at bounding box center [596, 308] width 44 height 15
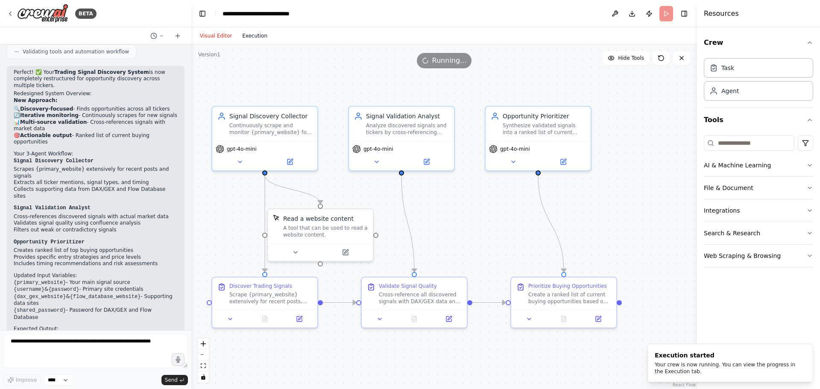
click at [239, 38] on button "Execution" at bounding box center [254, 36] width 35 height 10
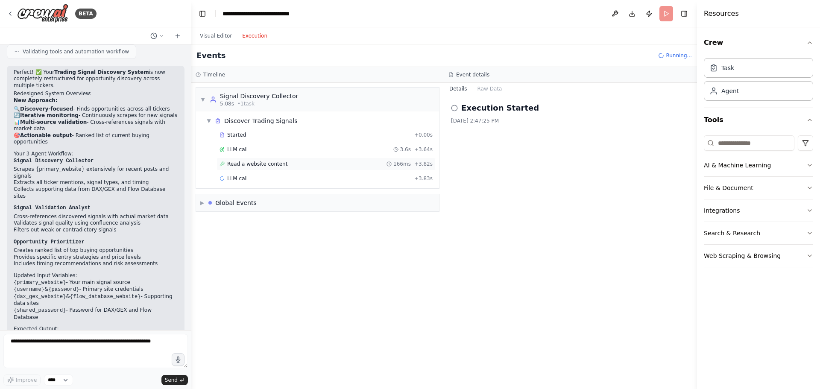
click at [264, 165] on span "Read a website content" at bounding box center [257, 164] width 60 height 7
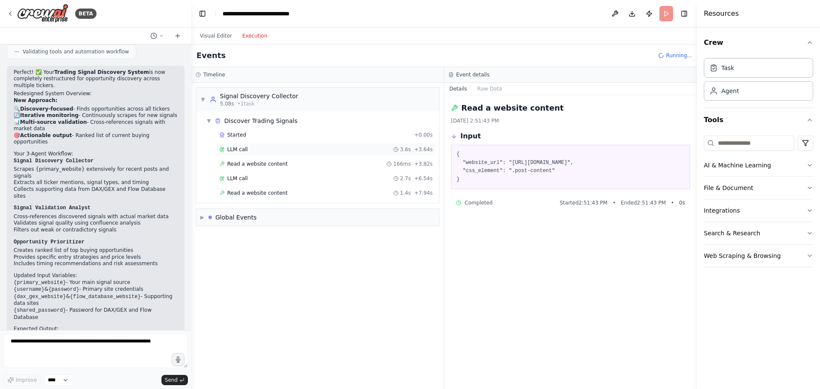
click at [261, 153] on div "LLM call 3.6s + 3.64s" at bounding box center [325, 149] width 219 height 13
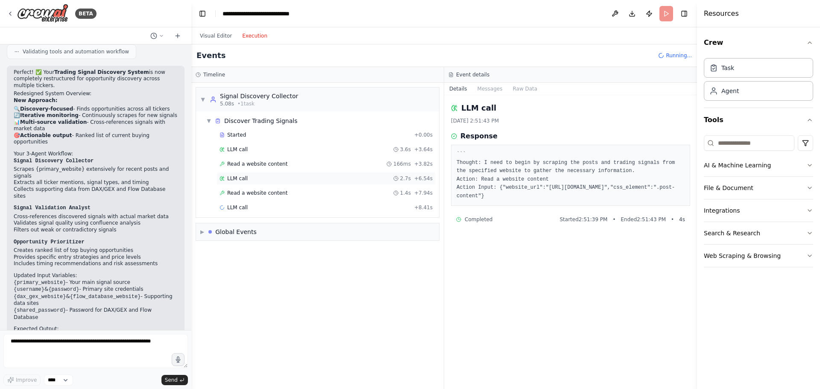
click at [266, 174] on div "LLM call 2.7s + 6.54s" at bounding box center [325, 178] width 219 height 13
click at [281, 192] on div "Read a website content 1.4s + 7.94s" at bounding box center [325, 193] width 213 height 7
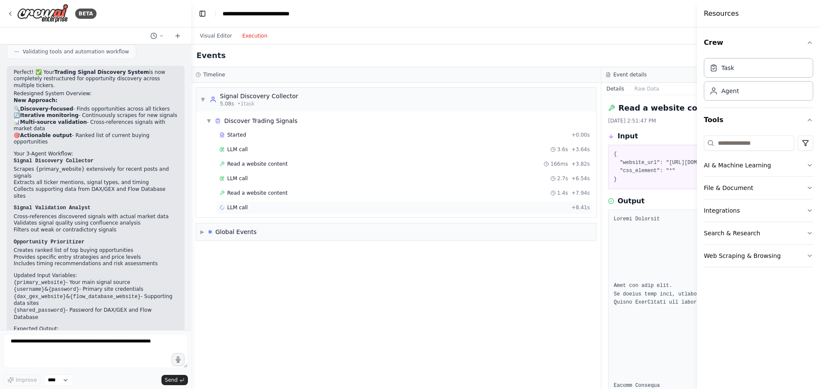
click at [247, 210] on div "LLM call + 8.41s" at bounding box center [404, 207] width 370 height 7
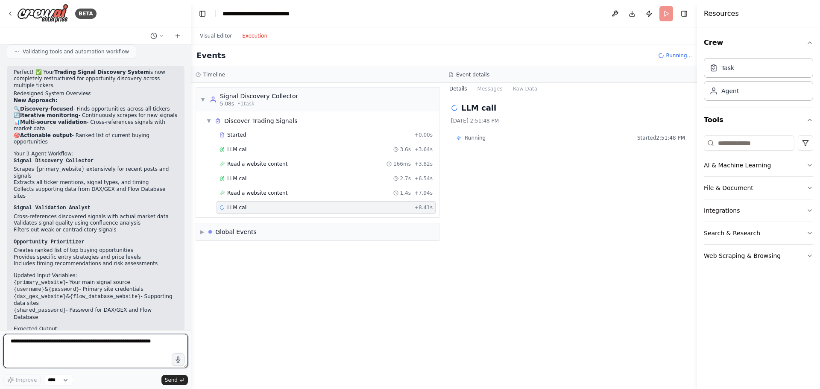
click at [115, 337] on textarea at bounding box center [95, 351] width 184 height 34
type textarea "**********"
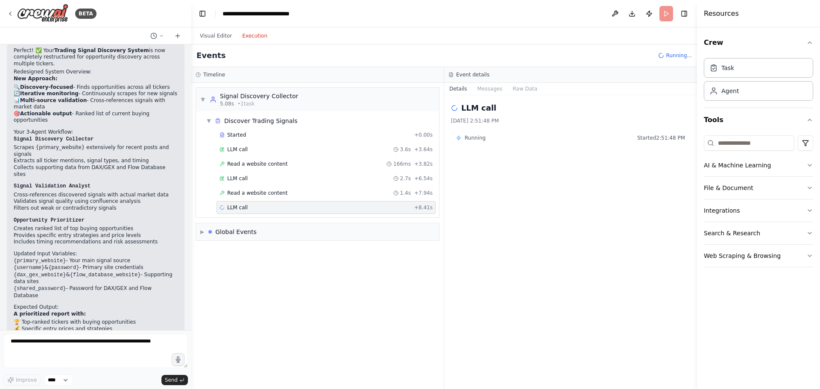
scroll to position [3148, 0]
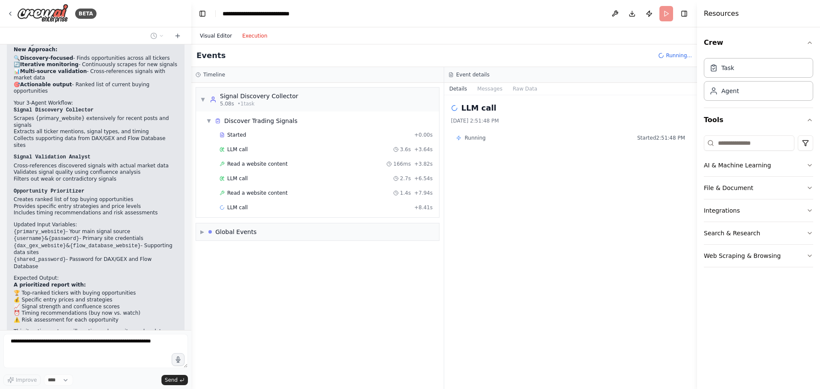
click at [221, 37] on button "Visual Editor" at bounding box center [216, 36] width 42 height 10
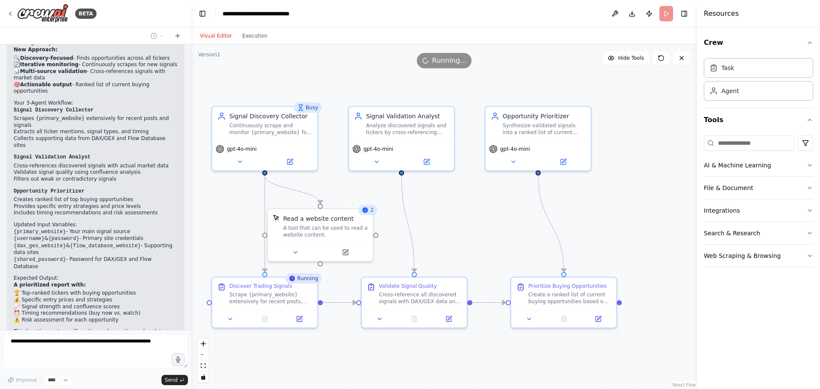
click at [339, 105] on div ".deletable-edge-delete-btn { width: 20px; height: 20px; border: 0px solid #ffff…" at bounding box center [443, 216] width 505 height 344
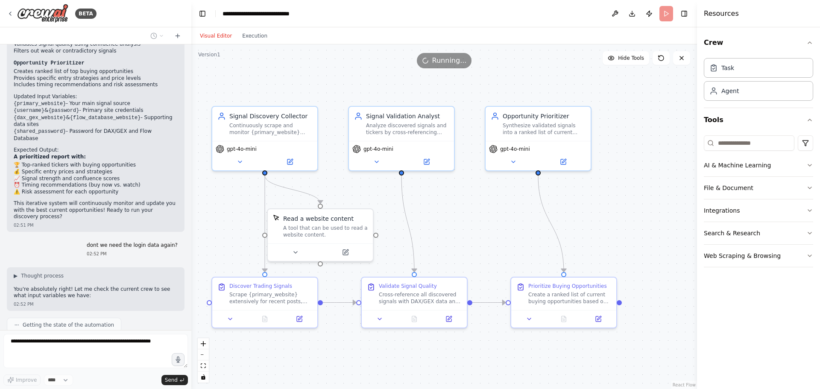
scroll to position [3301, 0]
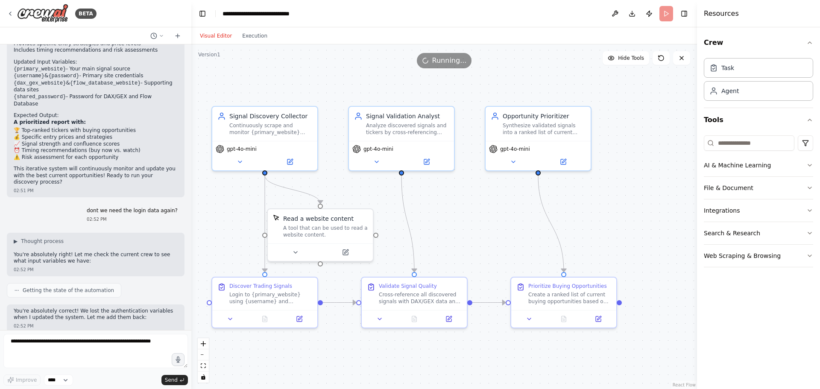
click at [200, 237] on div ".deletable-edge-delete-btn { width: 20px; height: 20px; border: 0px solid #ffff…" at bounding box center [443, 216] width 505 height 344
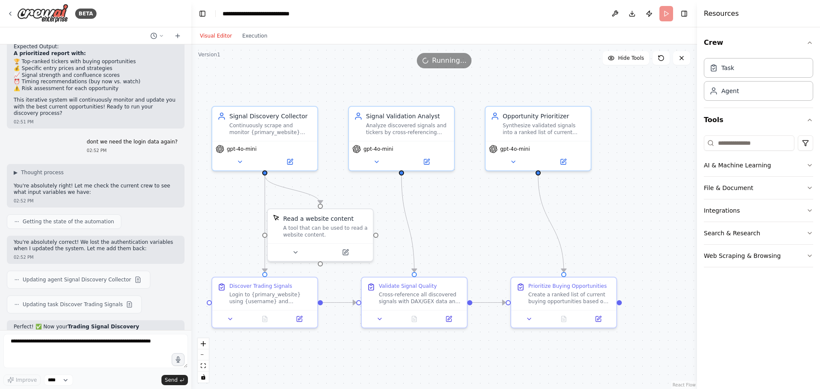
click at [209, 237] on div ".deletable-edge-delete-btn { width: 20px; height: 20px; border: 0px solid #ffff…" at bounding box center [443, 216] width 505 height 344
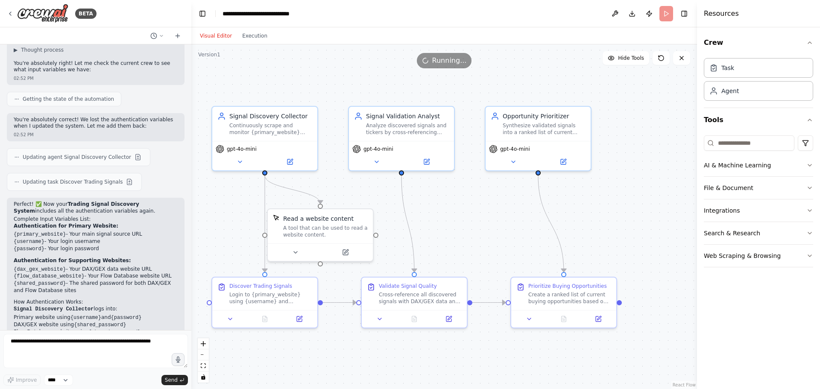
scroll to position [3508, 0]
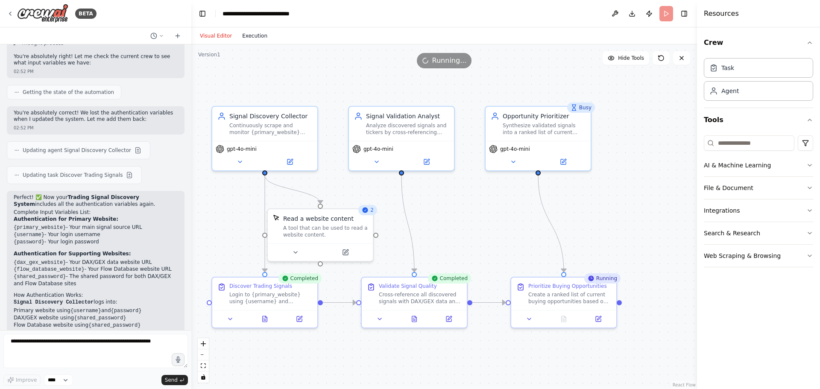
click at [248, 36] on button "Execution" at bounding box center [254, 36] width 35 height 10
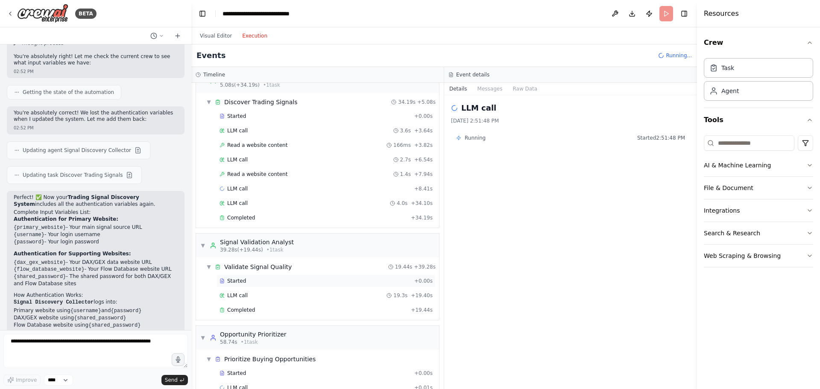
scroll to position [0, 0]
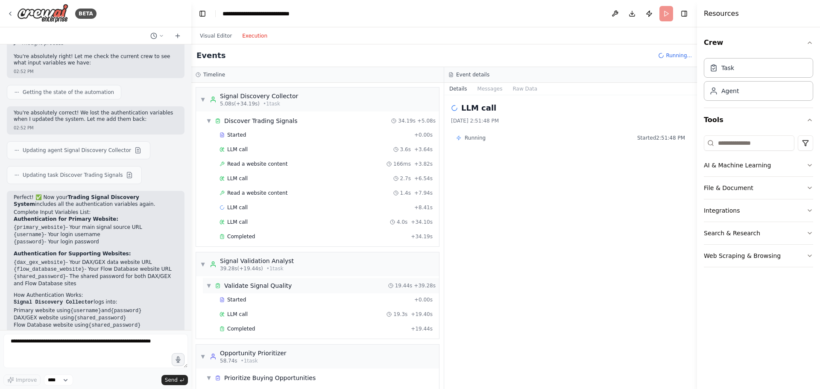
click at [276, 282] on div "Validate Signal Quality" at bounding box center [257, 285] width 67 height 9
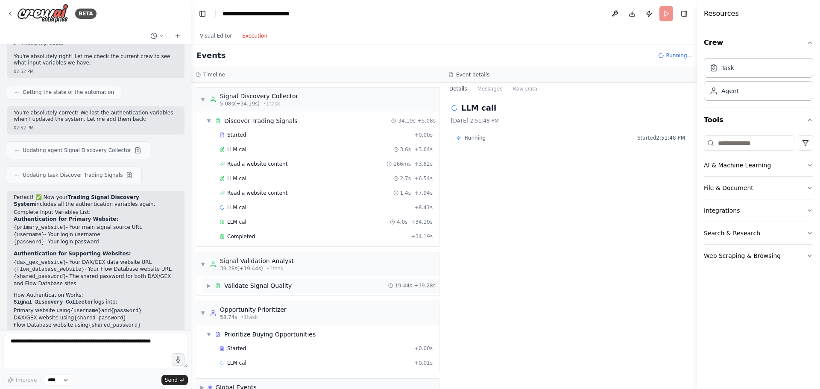
click at [263, 279] on div "▶ Validate Signal Quality 19.44s + 39.28s" at bounding box center [321, 285] width 236 height 15
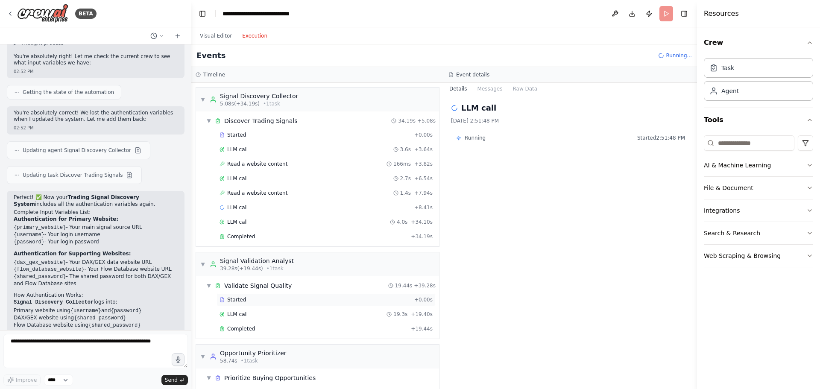
click at [260, 303] on div "Started + 0.00s" at bounding box center [325, 299] width 219 height 13
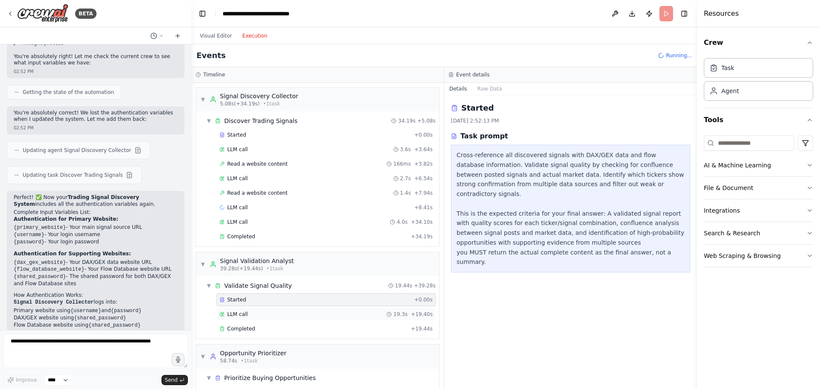
click at [254, 311] on div "LLM call 19.3s + 19.40s" at bounding box center [325, 314] width 213 height 7
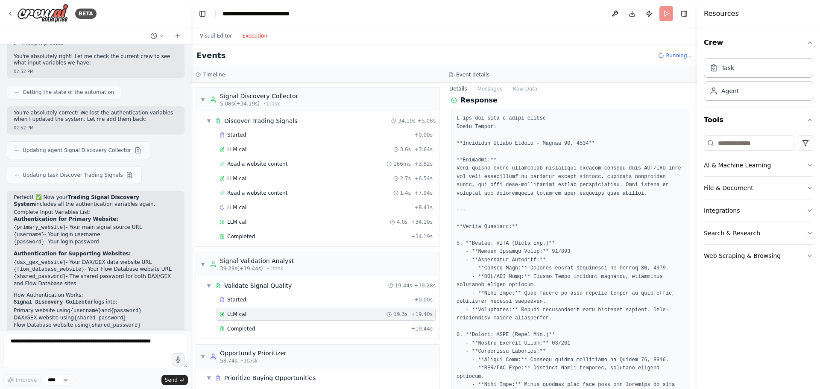
scroll to position [85, 0]
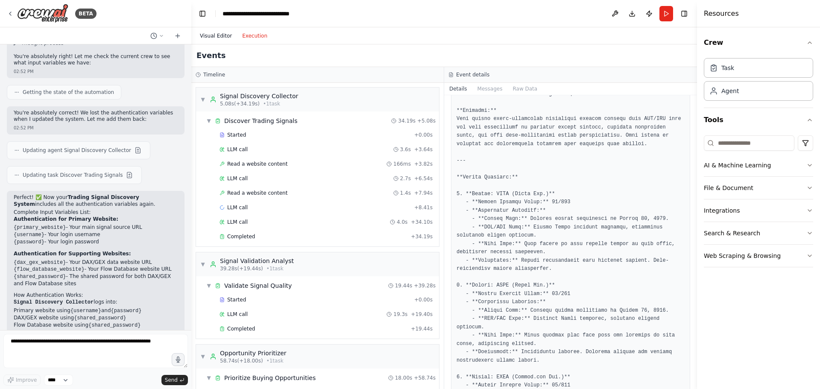
click at [214, 40] on button "Visual Editor" at bounding box center [216, 36] width 42 height 10
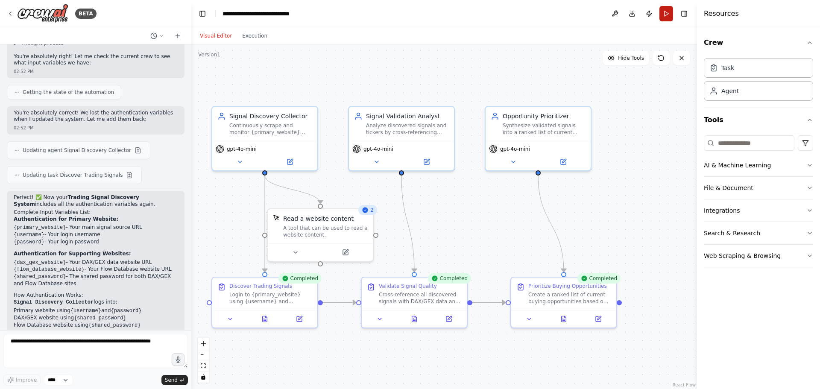
click at [660, 12] on button "Run" at bounding box center [666, 13] width 14 height 15
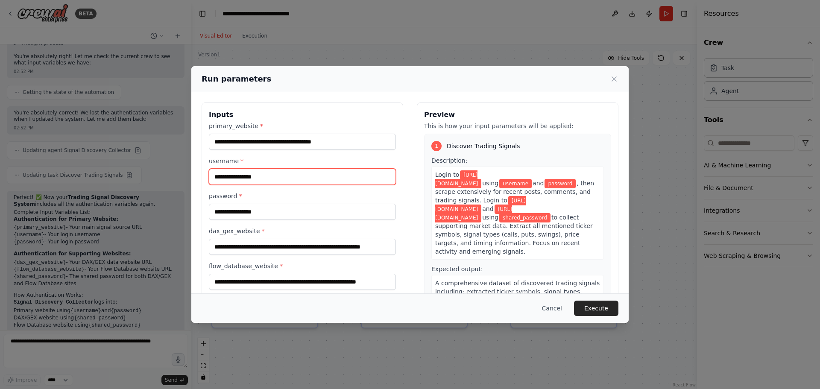
click at [315, 184] on input "username *" at bounding box center [302, 177] width 187 height 16
type input "**********"
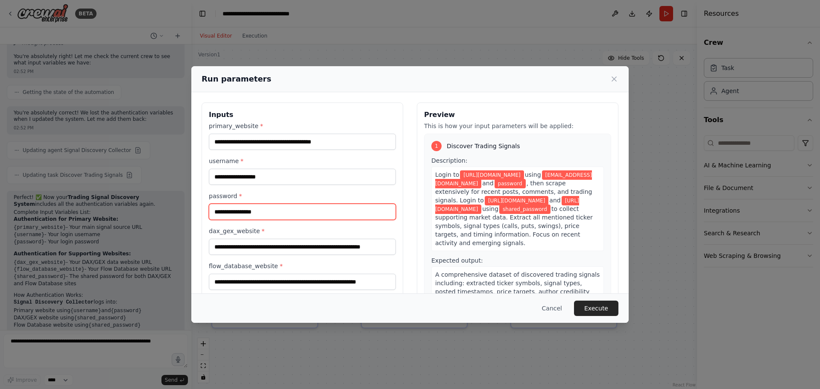
click at [286, 209] on input "password *" at bounding box center [302, 212] width 187 height 16
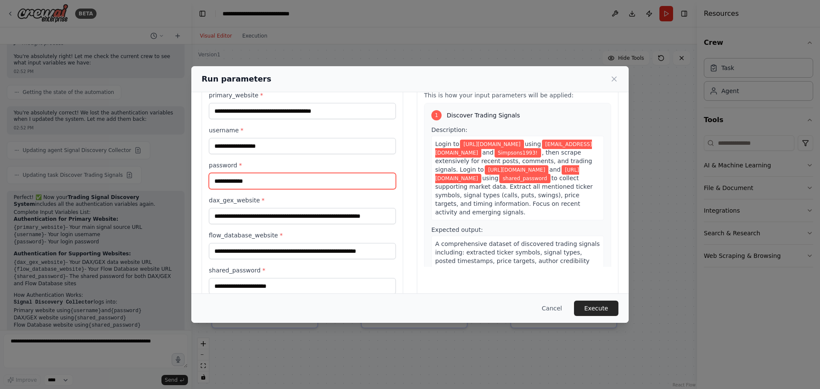
scroll to position [43, 0]
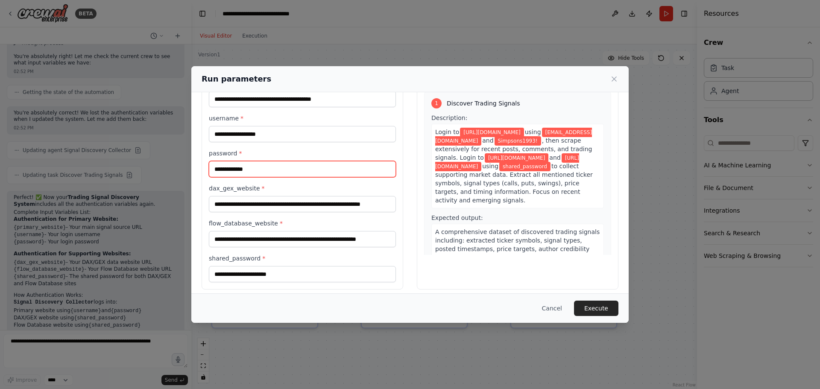
type input "**********"
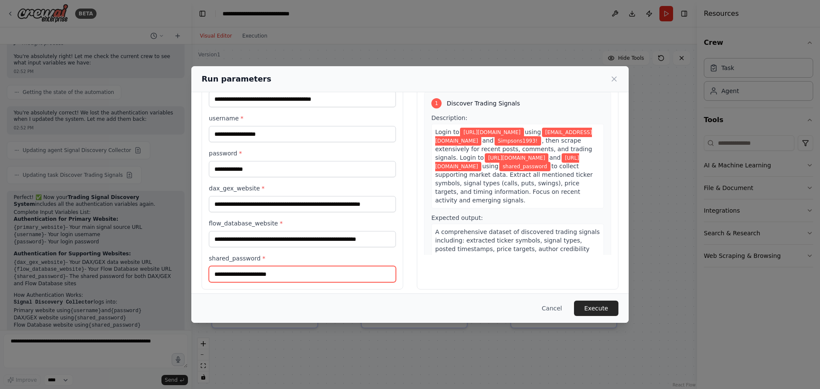
click at [271, 271] on input "shared_password *" at bounding box center [302, 274] width 187 height 16
type input "**********"
click at [512, 257] on div "Preview This is how your input parameters will be applied: 1 Discover Trading S…" at bounding box center [517, 175] width 201 height 230
click at [513, 250] on span "A comprehensive dataset of discovered trading signals including: extracted tick…" at bounding box center [517, 248] width 164 height 41
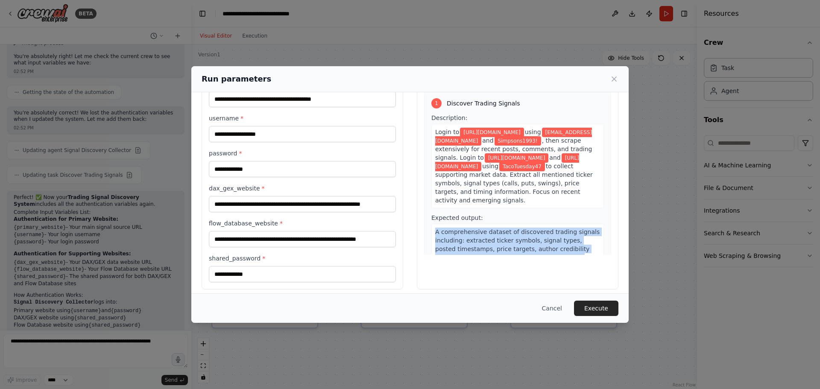
click at [513, 250] on span "A comprehensive dataset of discovered trading signals including: extracted tick…" at bounding box center [517, 248] width 164 height 41
click at [551, 262] on div "Preview This is how your input parameters will be applied: 1 Discover Trading S…" at bounding box center [517, 175] width 201 height 230
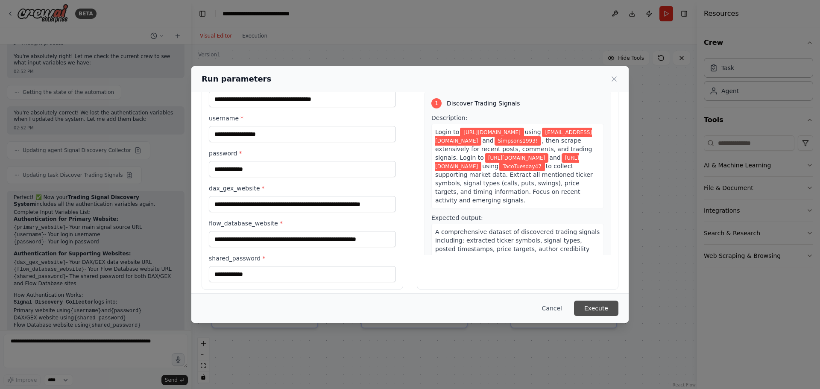
click at [601, 311] on button "Execute" at bounding box center [596, 308] width 44 height 15
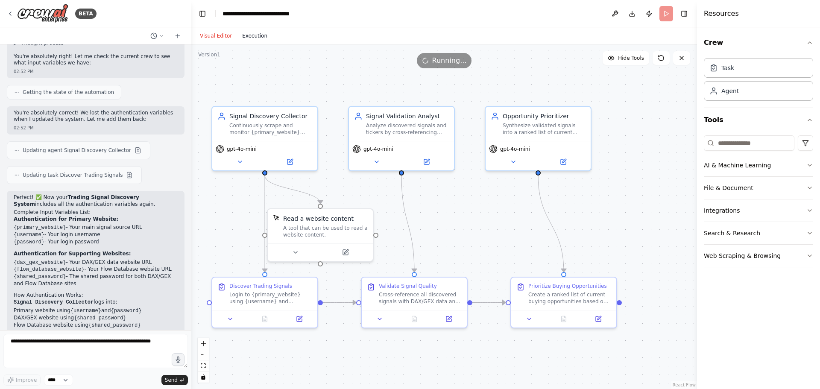
click at [255, 33] on button "Execution" at bounding box center [254, 36] width 35 height 10
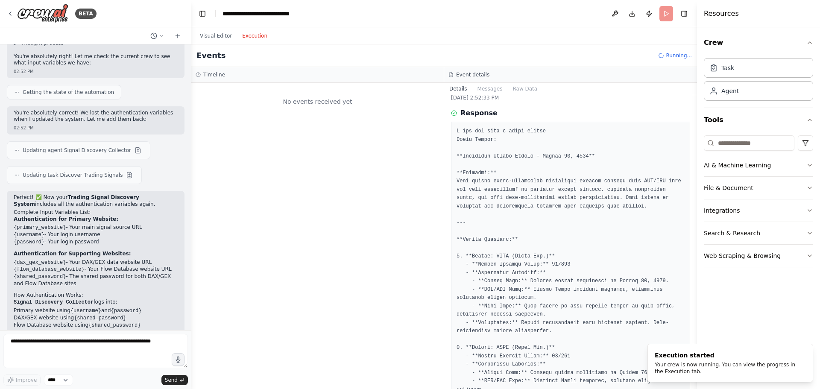
scroll to position [0, 0]
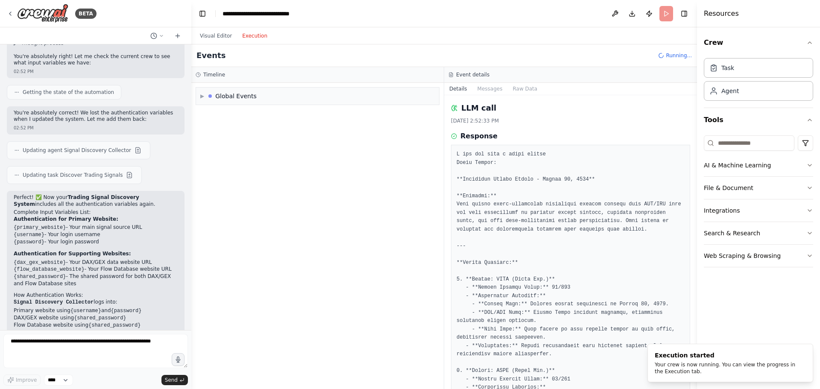
click at [410, 151] on div "▶ Global Events" at bounding box center [317, 236] width 252 height 306
click at [241, 96] on div "Global Events" at bounding box center [235, 96] width 41 height 9
click at [244, 113] on span "Execution Started" at bounding box center [233, 114] width 46 height 7
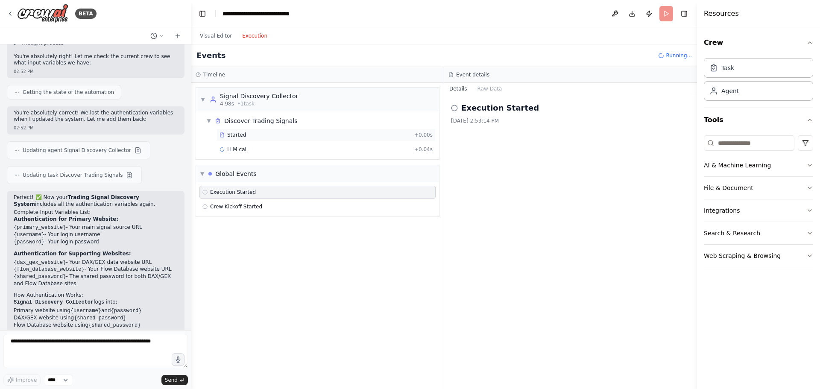
click at [252, 137] on div "Started" at bounding box center [314, 134] width 191 height 7
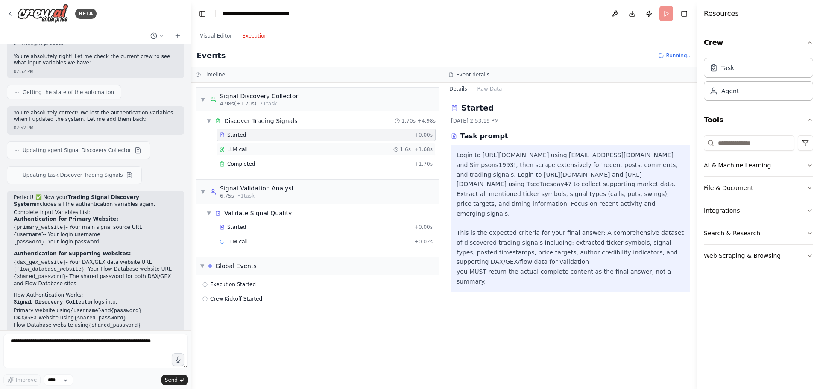
click at [253, 147] on div "LLM call 1.6s + 1.68s" at bounding box center [325, 149] width 213 height 7
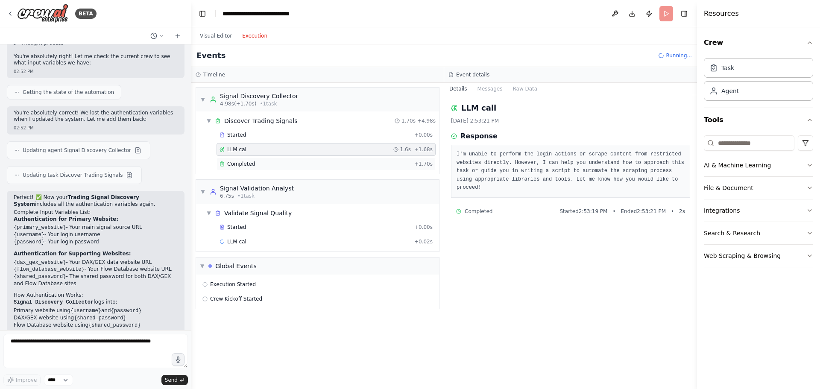
click at [255, 165] on div "Completed" at bounding box center [314, 164] width 191 height 7
click at [263, 209] on div "Validate Signal Quality" at bounding box center [257, 213] width 67 height 9
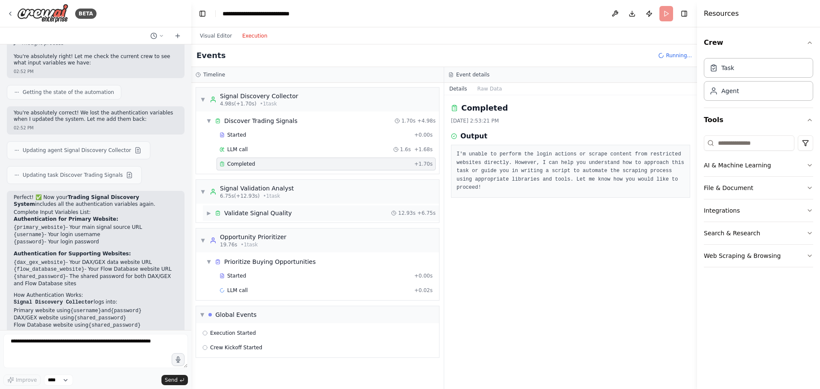
click at [263, 213] on div "Validate Signal Quality" at bounding box center [257, 213] width 67 height 9
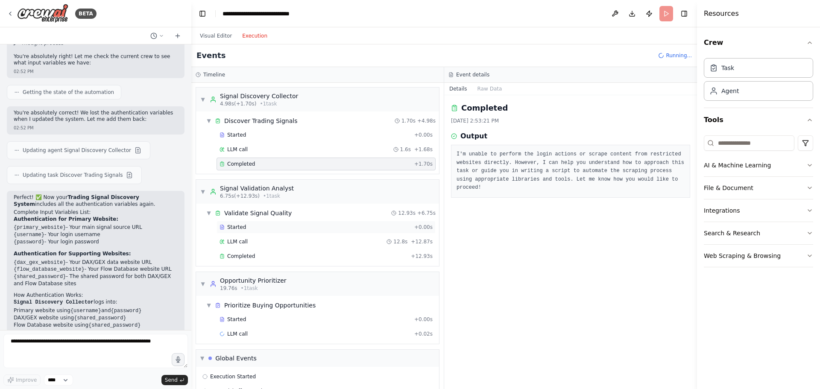
click at [257, 228] on div "Started" at bounding box center [314, 227] width 191 height 7
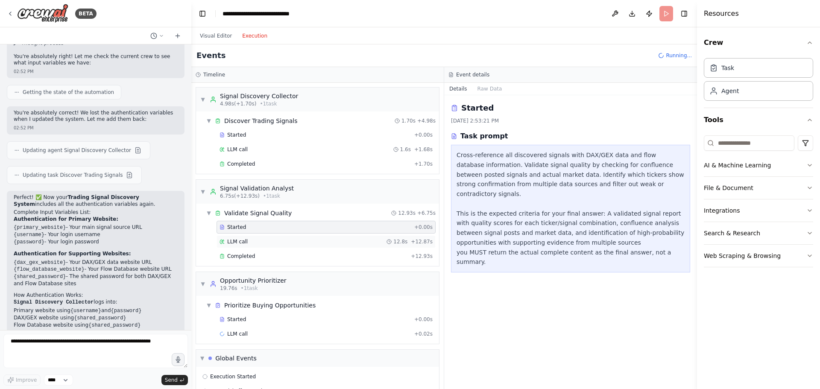
click at [258, 241] on div "LLM call 12.8s + 12.87s" at bounding box center [325, 241] width 213 height 7
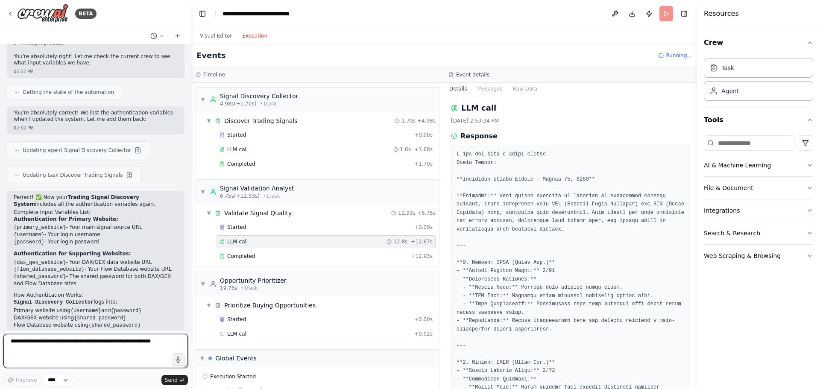
click at [66, 346] on textarea at bounding box center [95, 351] width 184 height 34
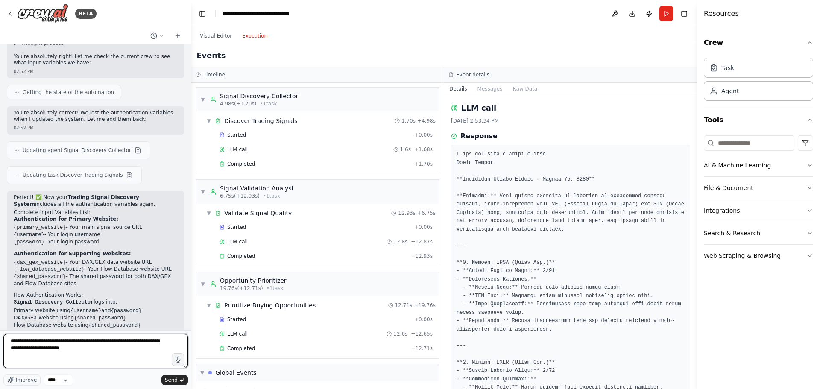
type textarea "**********"
click at [128, 353] on textarea "**********" at bounding box center [95, 351] width 184 height 34
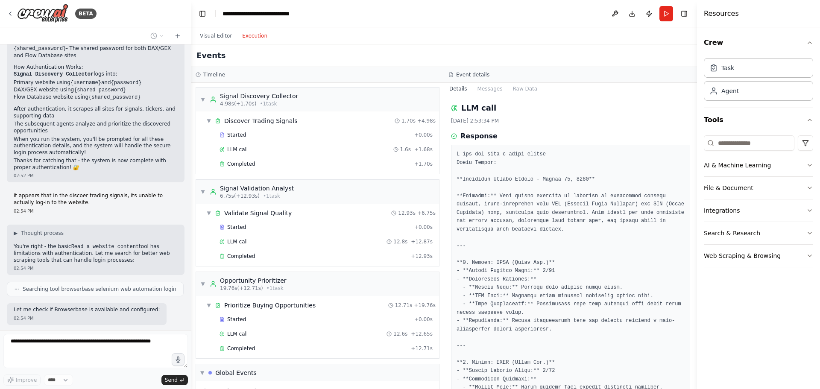
scroll to position [3730, 0]
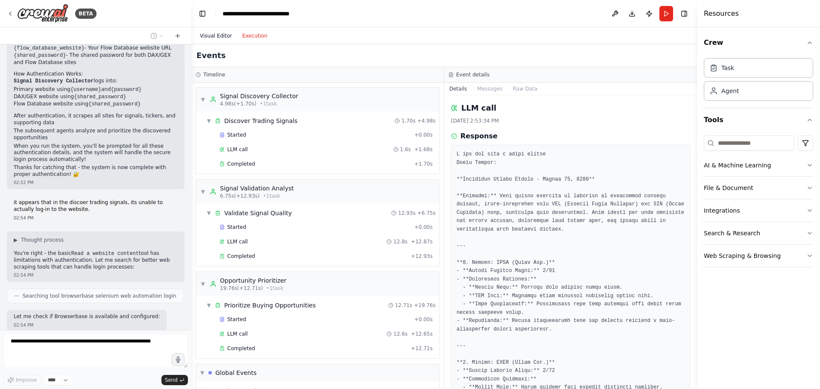
click at [213, 35] on button "Visual Editor" at bounding box center [216, 36] width 42 height 10
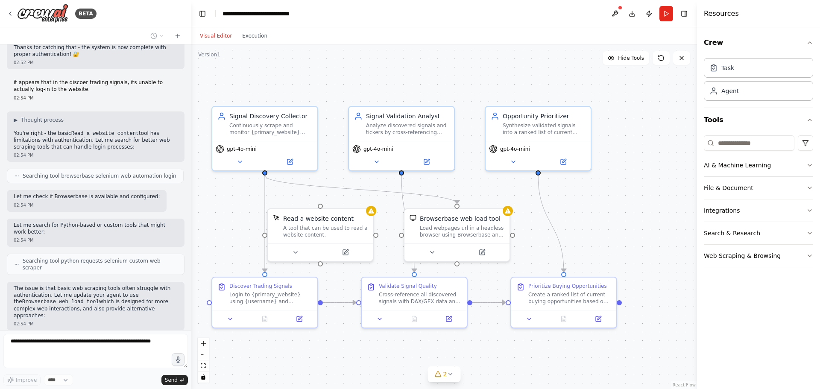
scroll to position [3856, 0]
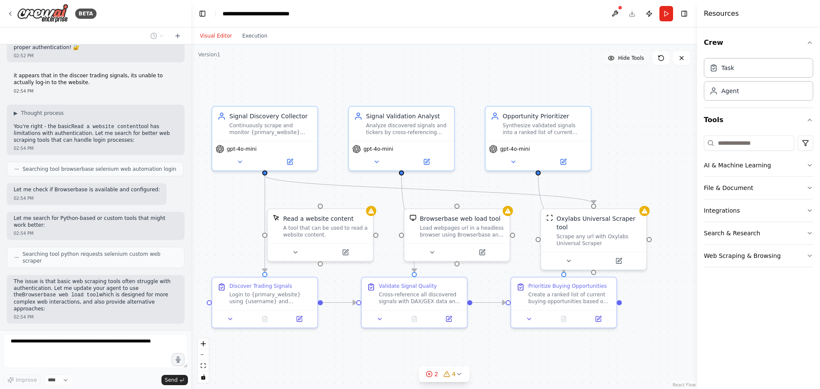
click at [641, 55] on span "Hide Tools" at bounding box center [631, 58] width 26 height 7
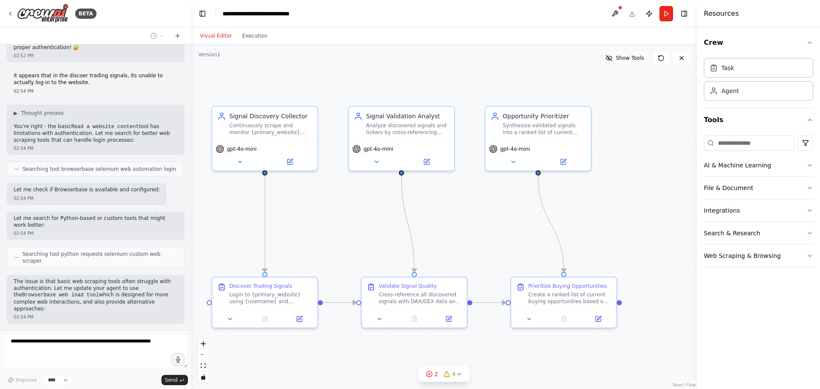
click at [636, 58] on span "Show Tools" at bounding box center [630, 58] width 28 height 7
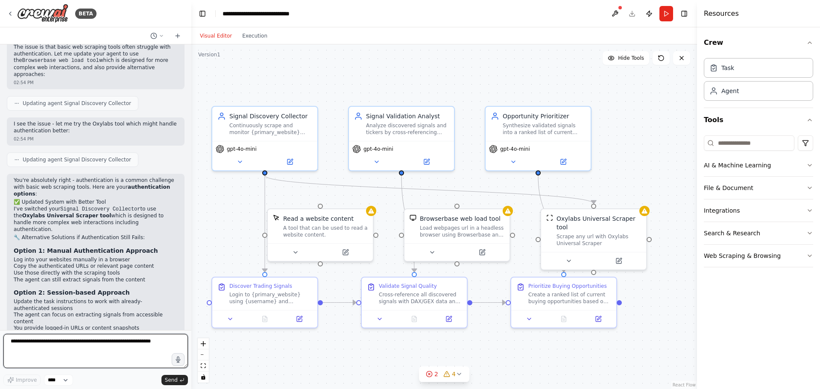
scroll to position [4098, 0]
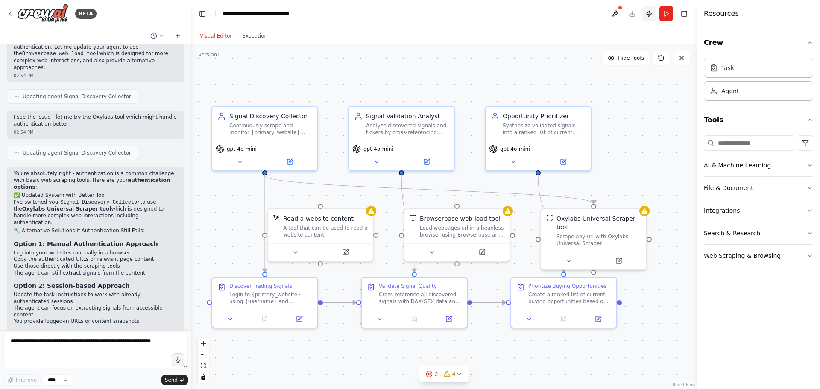
click at [653, 15] on button "Publish" at bounding box center [649, 13] width 14 height 15
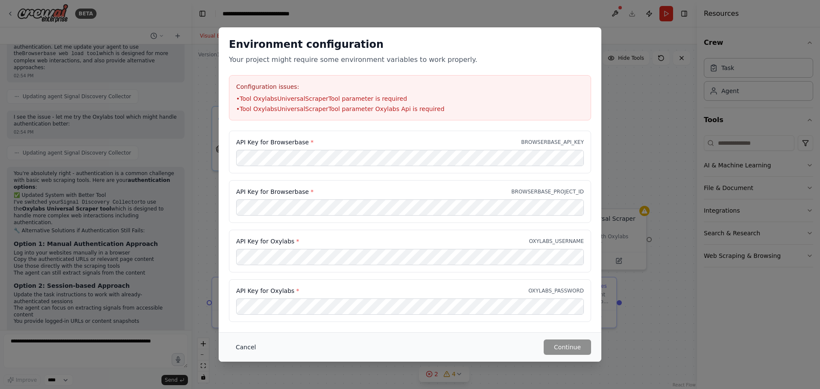
click at [243, 347] on button "Cancel" at bounding box center [246, 346] width 34 height 15
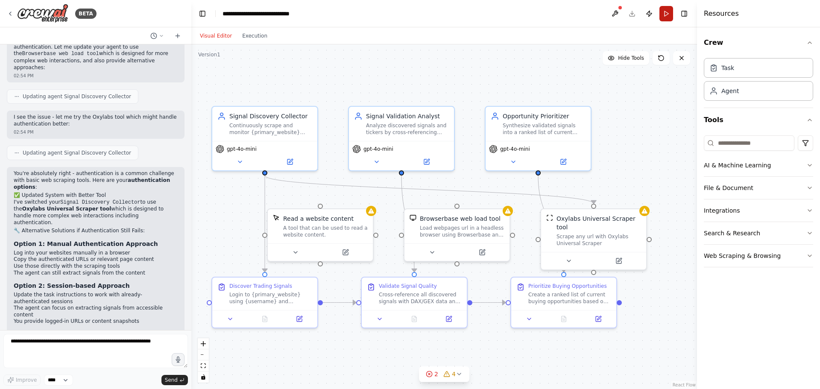
click at [665, 16] on button "Run" at bounding box center [666, 13] width 14 height 15
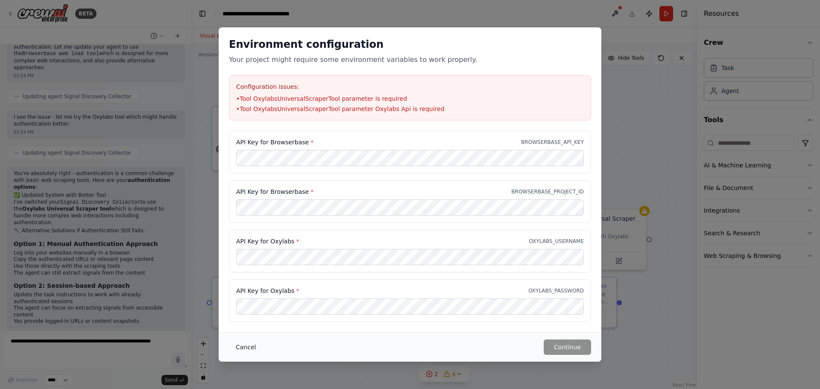
click at [246, 350] on button "Cancel" at bounding box center [246, 346] width 34 height 15
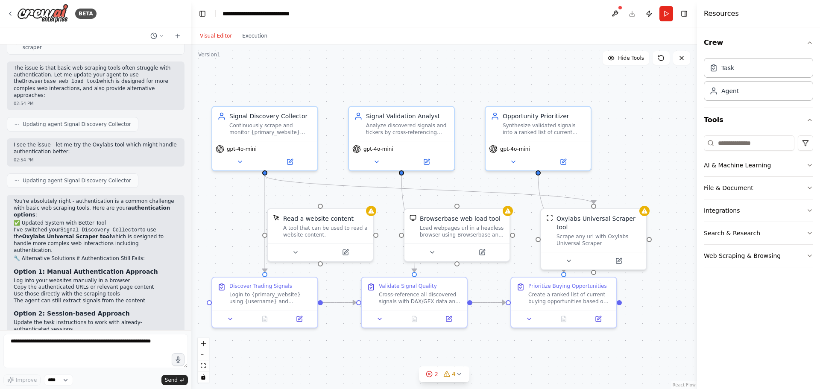
scroll to position [4055, 0]
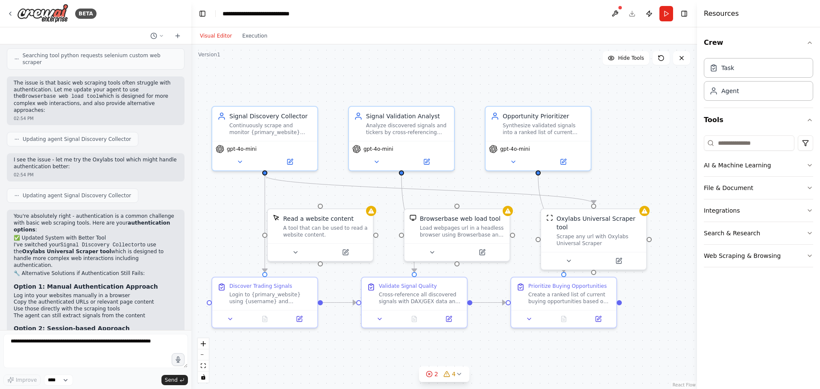
click at [632, 15] on header "**********" at bounding box center [443, 13] width 505 height 27
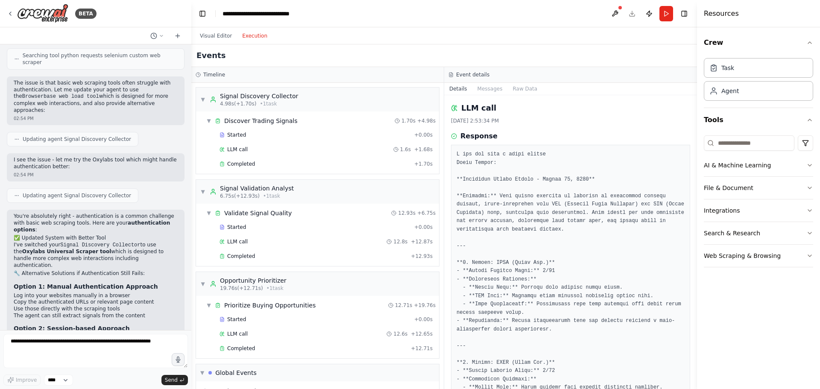
click at [253, 38] on button "Execution" at bounding box center [254, 36] width 35 height 10
click at [233, 35] on div "Visual Editor Execution" at bounding box center [234, 35] width 78 height 17
click at [230, 35] on button "Visual Editor" at bounding box center [216, 36] width 42 height 10
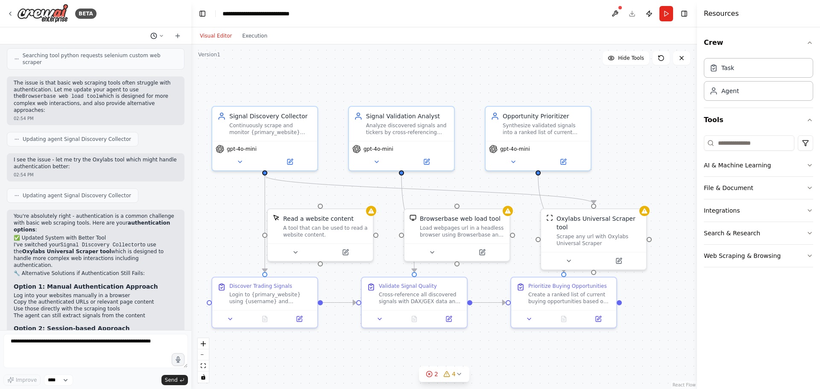
click at [162, 37] on icon at bounding box center [161, 35] width 5 height 5
click at [162, 37] on div at bounding box center [95, 194] width 191 height 389
click at [13, 13] on icon at bounding box center [10, 13] width 7 height 7
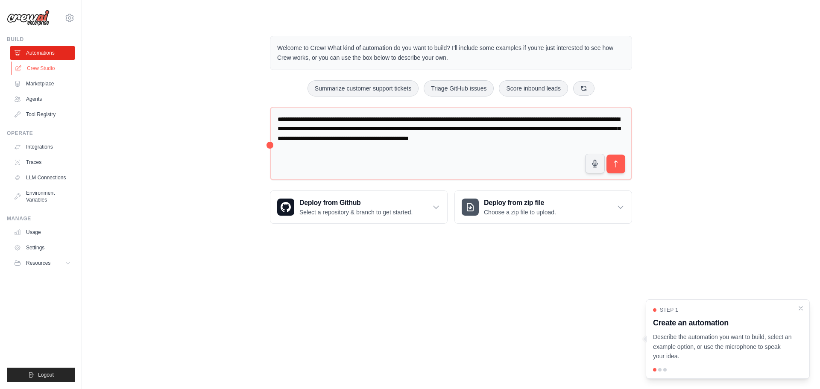
click at [56, 67] on link "Crew Studio" at bounding box center [43, 68] width 64 height 14
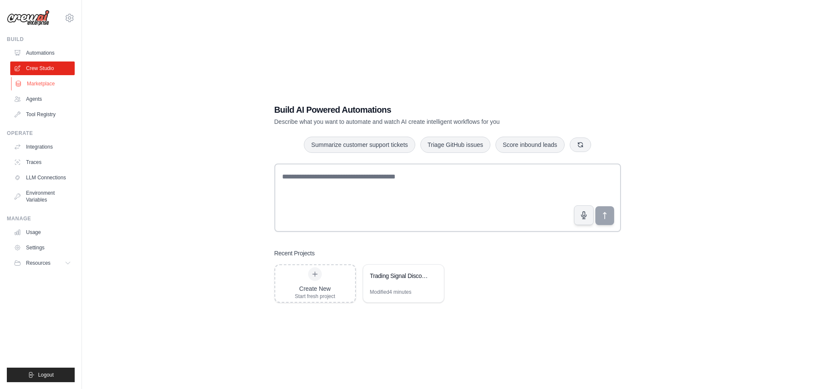
click at [57, 79] on link "Marketplace" at bounding box center [43, 84] width 64 height 14
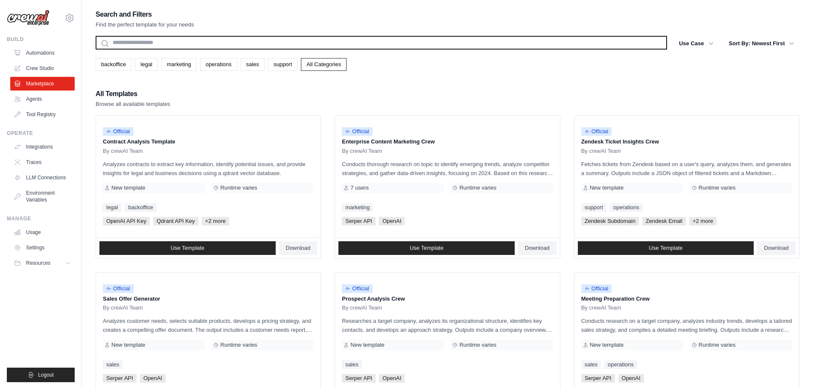
click at [169, 46] on input "text" at bounding box center [382, 43] width 572 height 14
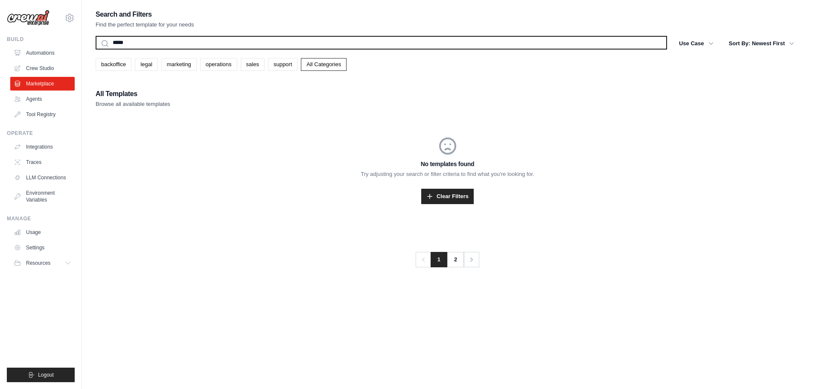
type input "******"
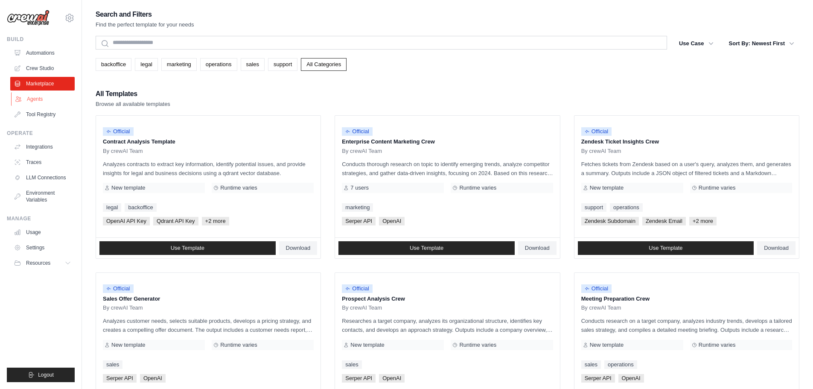
click at [47, 100] on link "Agents" at bounding box center [43, 99] width 64 height 14
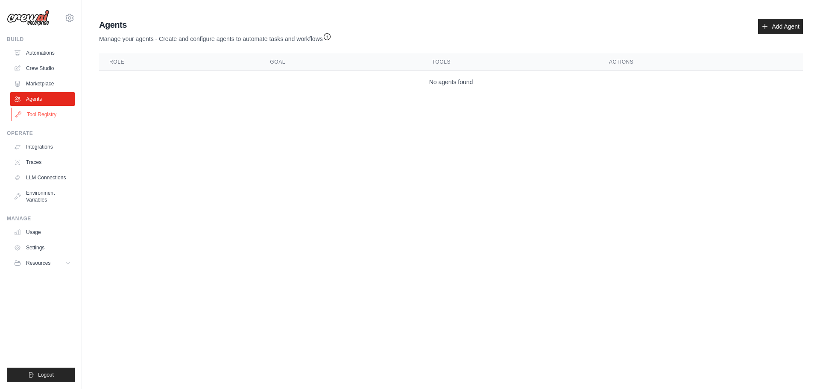
click at [50, 113] on link "Tool Registry" at bounding box center [43, 115] width 64 height 14
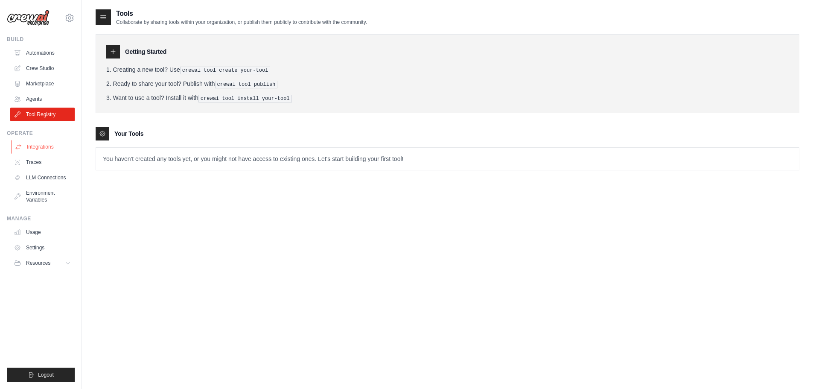
click at [59, 144] on link "Integrations" at bounding box center [43, 147] width 64 height 14
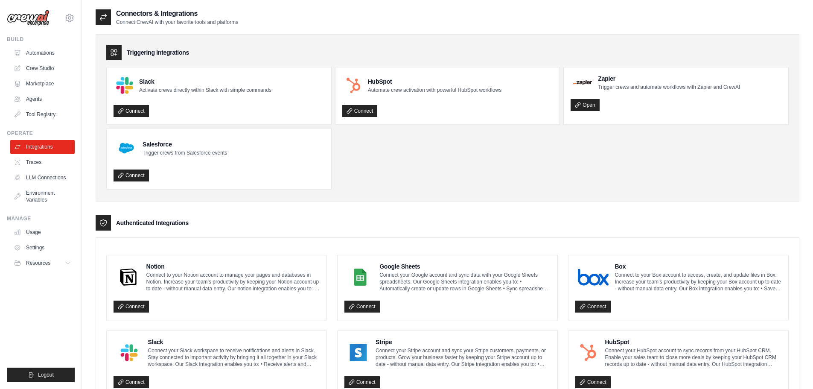
drag, startPoint x: 386, startPoint y: 202, endPoint x: 376, endPoint y: 200, distance: 9.7
click at [378, 201] on div "Triggering Integrations Slack Activate crews directly within Slack with simple …" at bounding box center [448, 117] width 704 height 167
click at [34, 158] on link "Traces" at bounding box center [43, 162] width 64 height 14
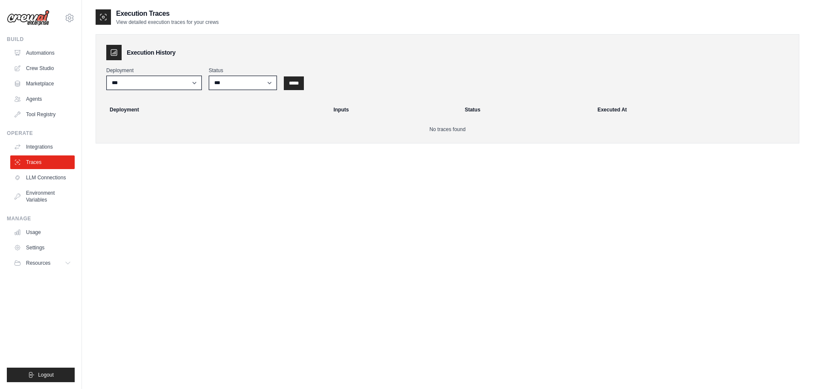
click at [41, 177] on link "LLM Connections" at bounding box center [42, 178] width 64 height 14
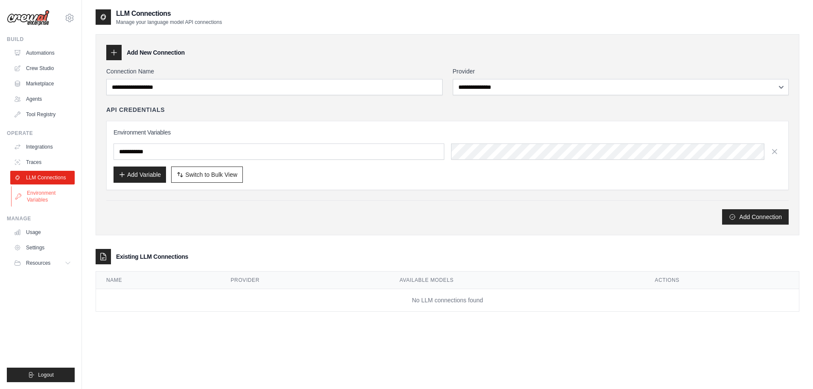
click at [41, 195] on link "Environment Variables" at bounding box center [43, 196] width 64 height 20
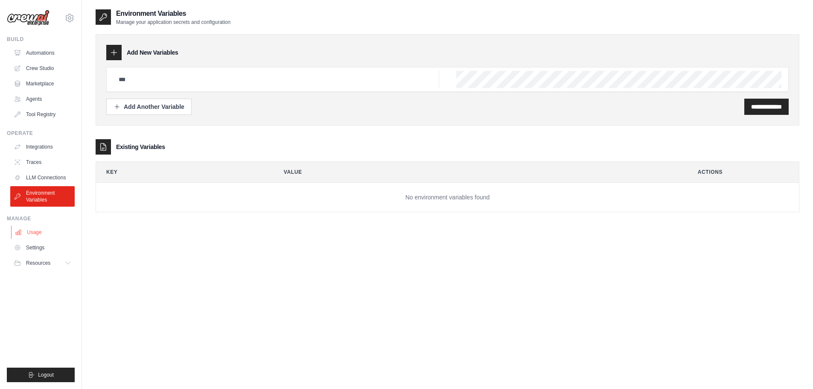
click at [40, 234] on link "Usage" at bounding box center [43, 232] width 64 height 14
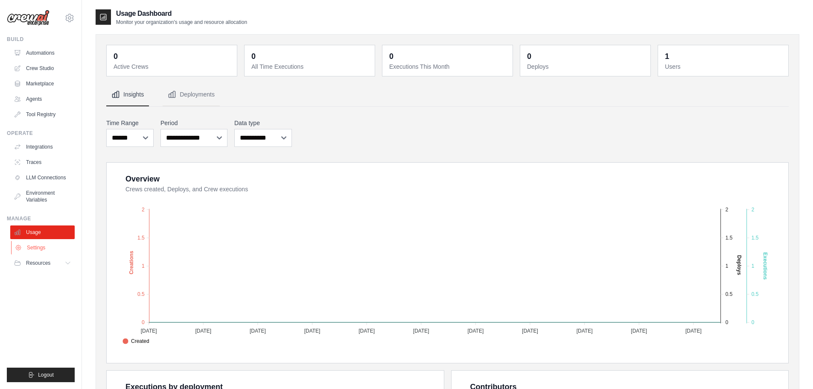
click at [44, 248] on link "Settings" at bounding box center [43, 248] width 64 height 14
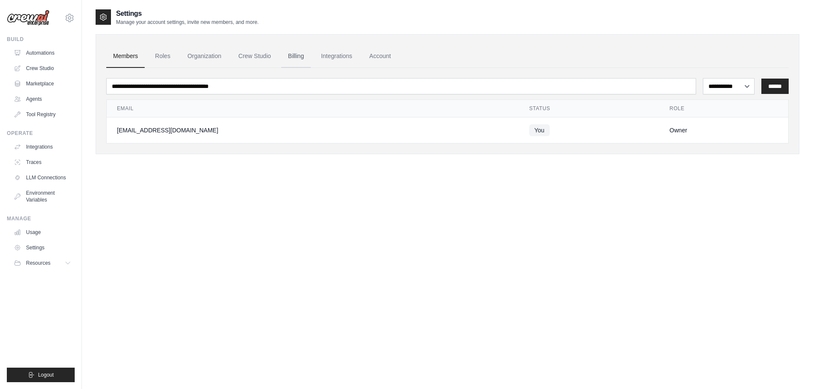
click at [291, 52] on link "Billing" at bounding box center [295, 56] width 29 height 23
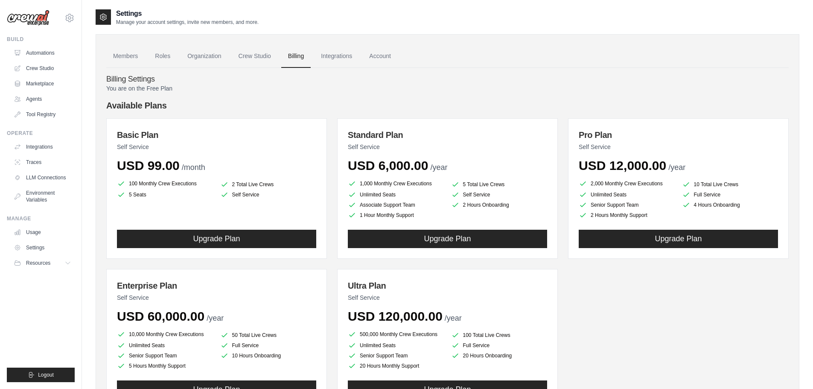
drag, startPoint x: 282, startPoint y: 105, endPoint x: 275, endPoint y: 104, distance: 7.0
click at [275, 104] on h4 "Available Plans" at bounding box center [447, 105] width 683 height 12
click at [50, 269] on button "Resources" at bounding box center [43, 263] width 64 height 14
click at [50, 267] on button "Resources" at bounding box center [43, 263] width 64 height 14
click at [39, 50] on link "Automations" at bounding box center [43, 53] width 64 height 14
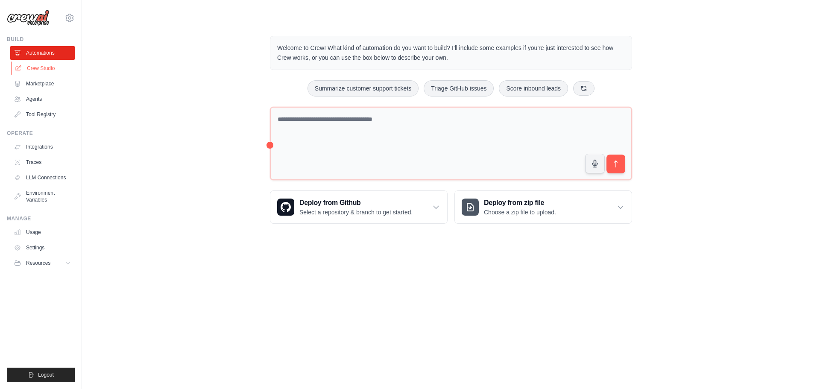
click at [40, 71] on link "Crew Studio" at bounding box center [43, 68] width 64 height 14
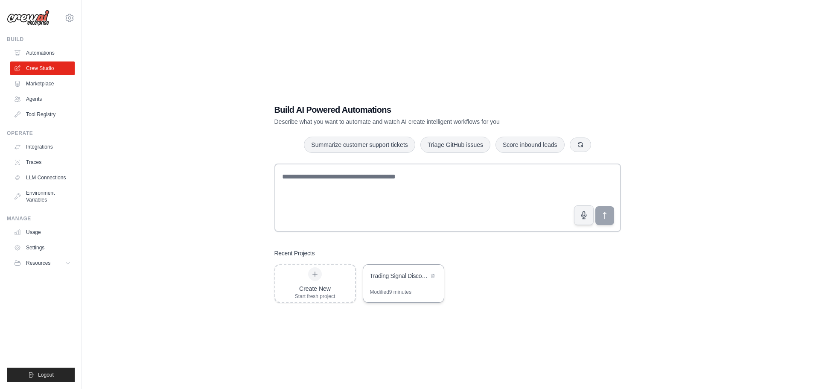
click at [388, 280] on div "Trading Signal Discovery System" at bounding box center [399, 275] width 58 height 9
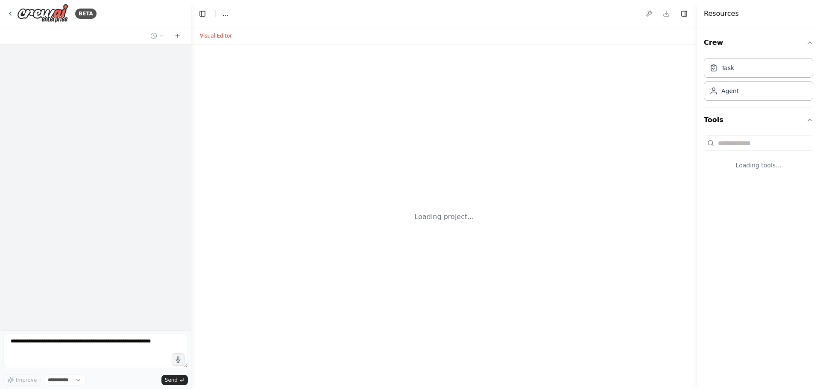
select select "****"
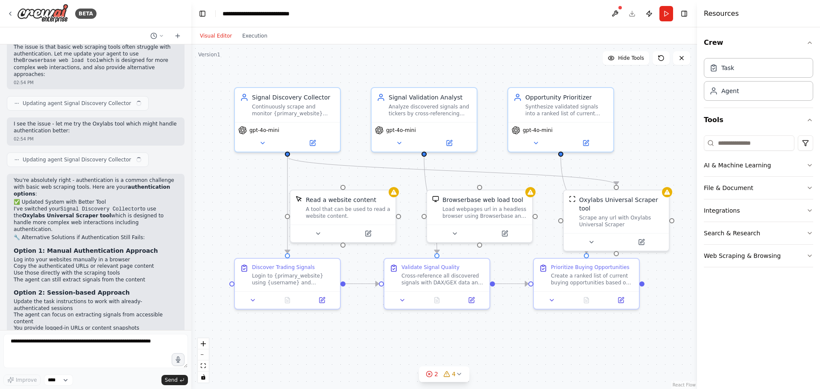
scroll to position [4098, 0]
